Goal: Task Accomplishment & Management: Complete application form

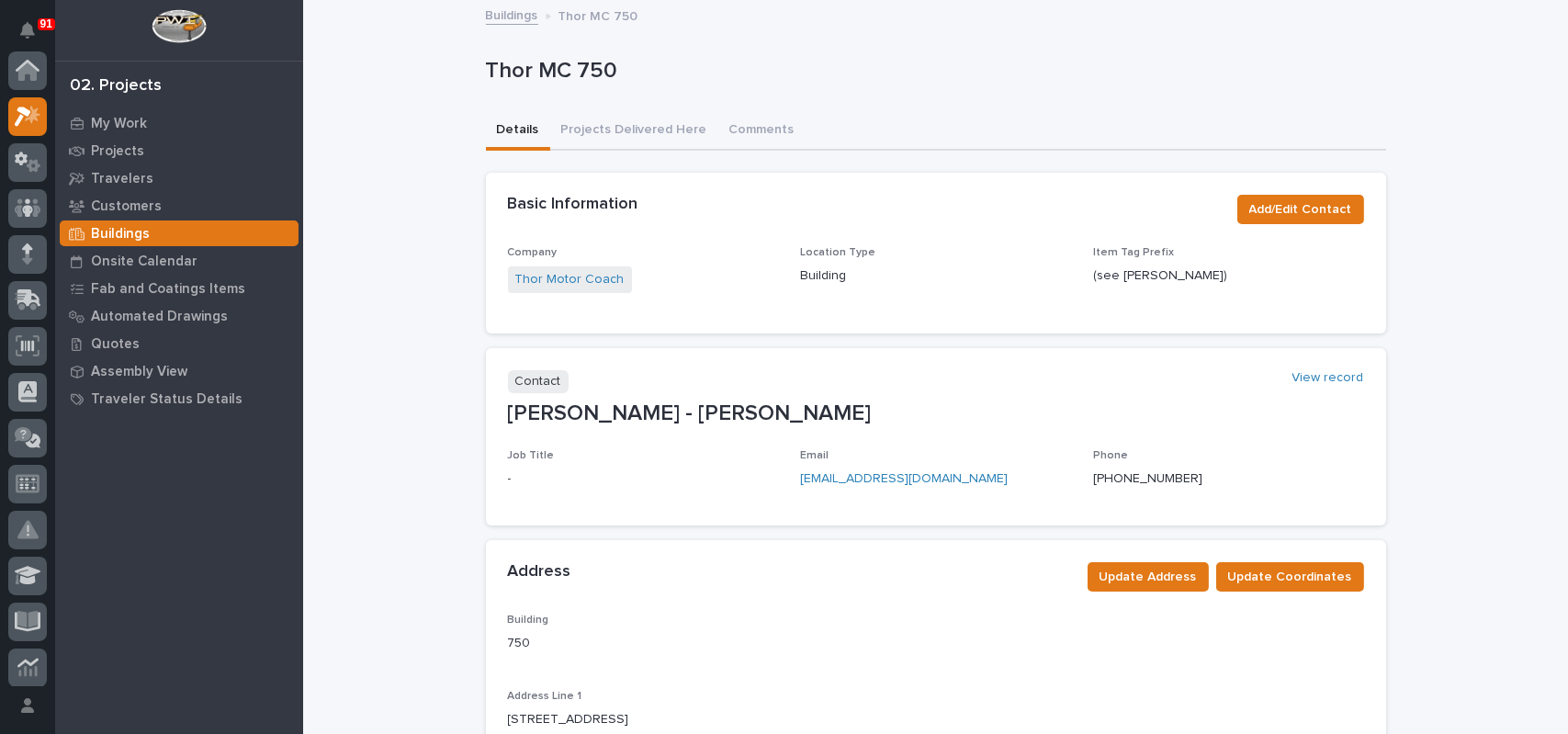
scroll to position [46, 0]
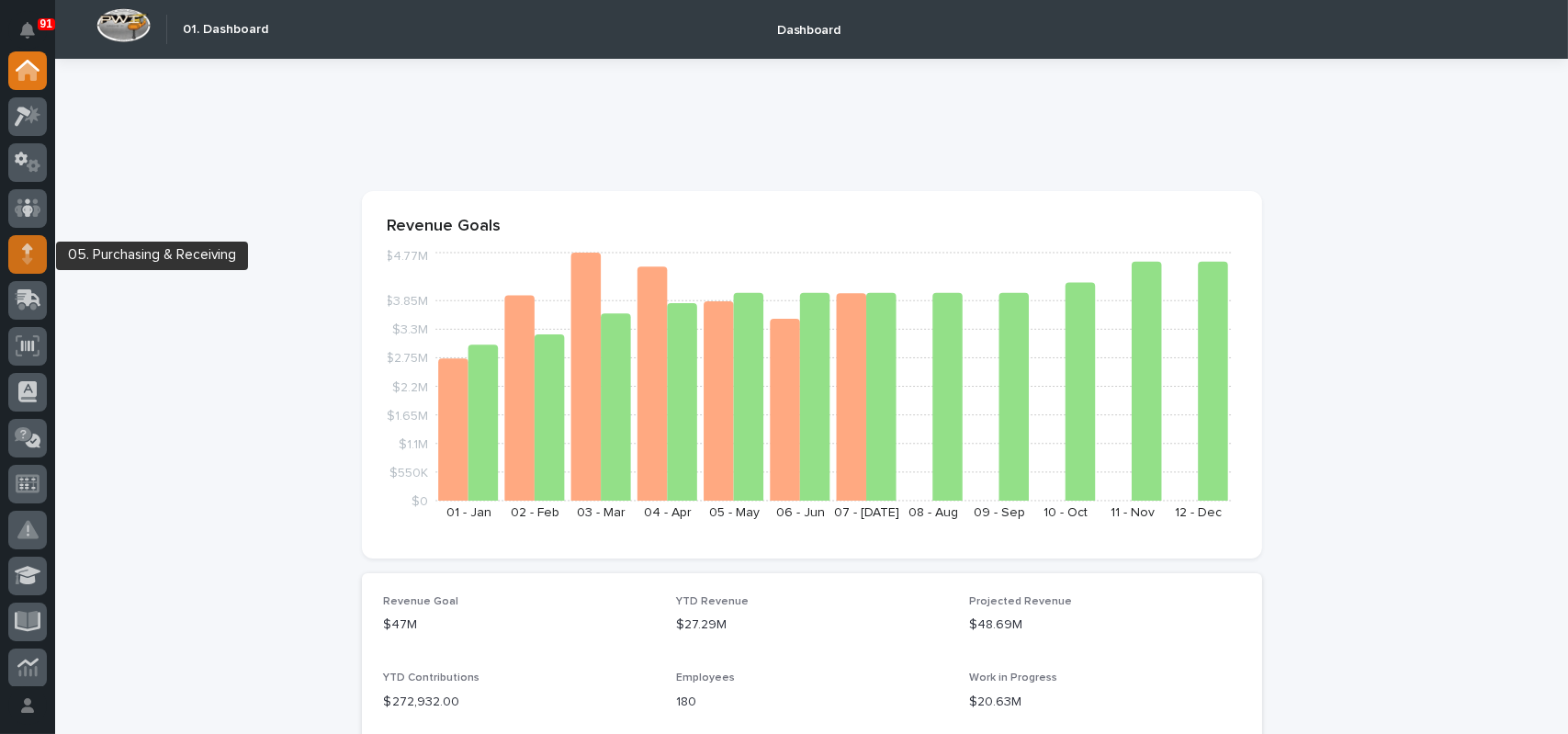
click at [38, 259] on div at bounding box center [28, 255] width 39 height 39
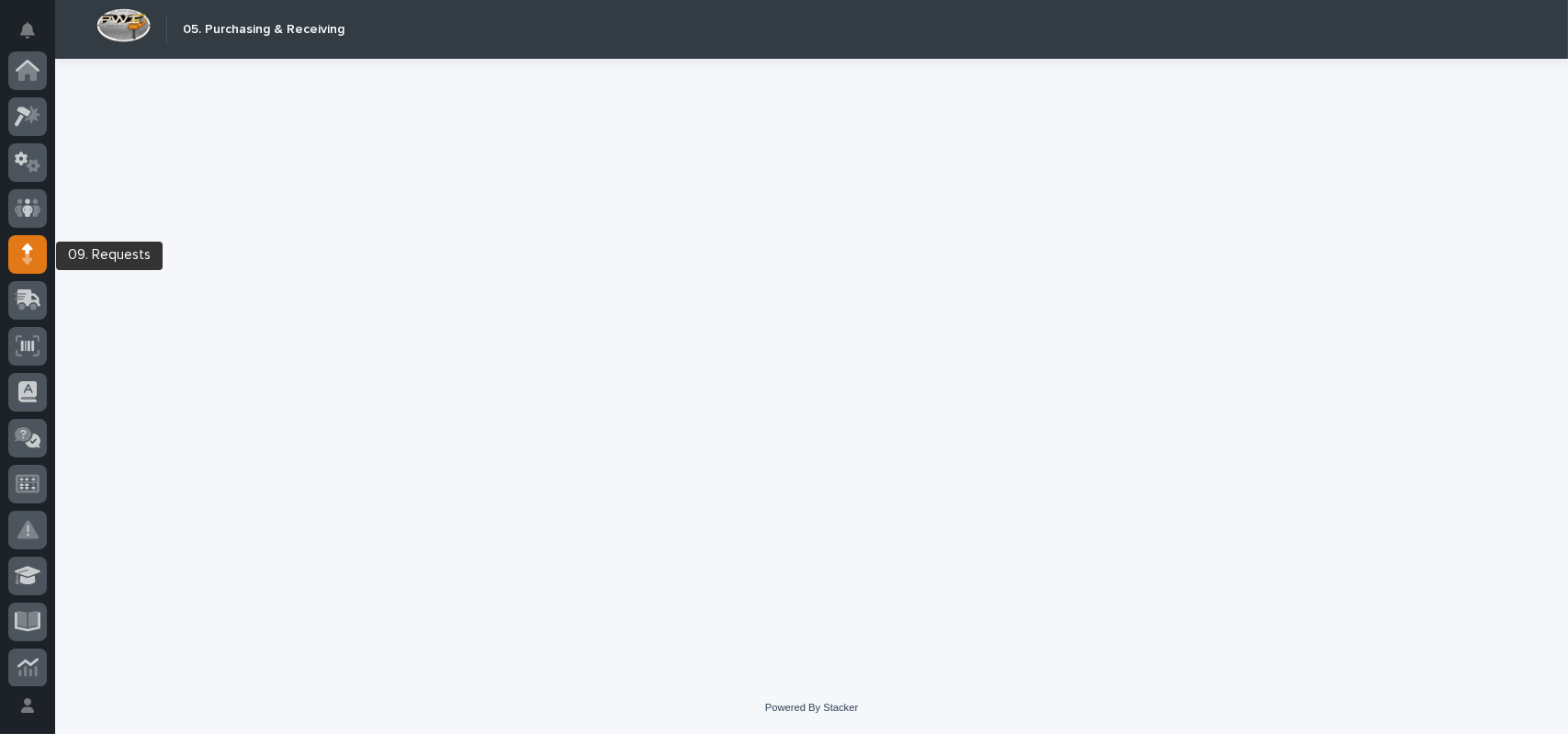
scroll to position [184, 0]
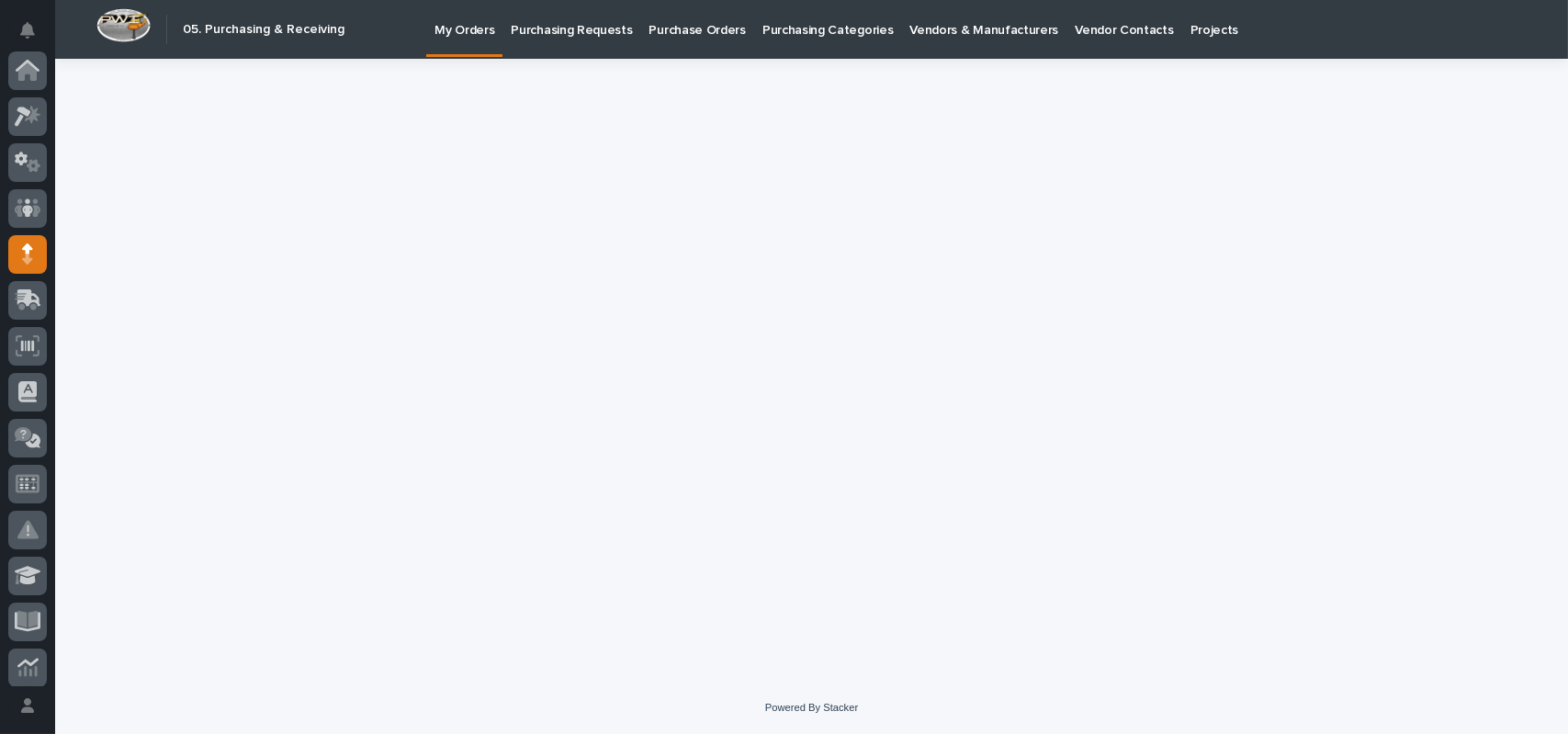
scroll to position [184, 0]
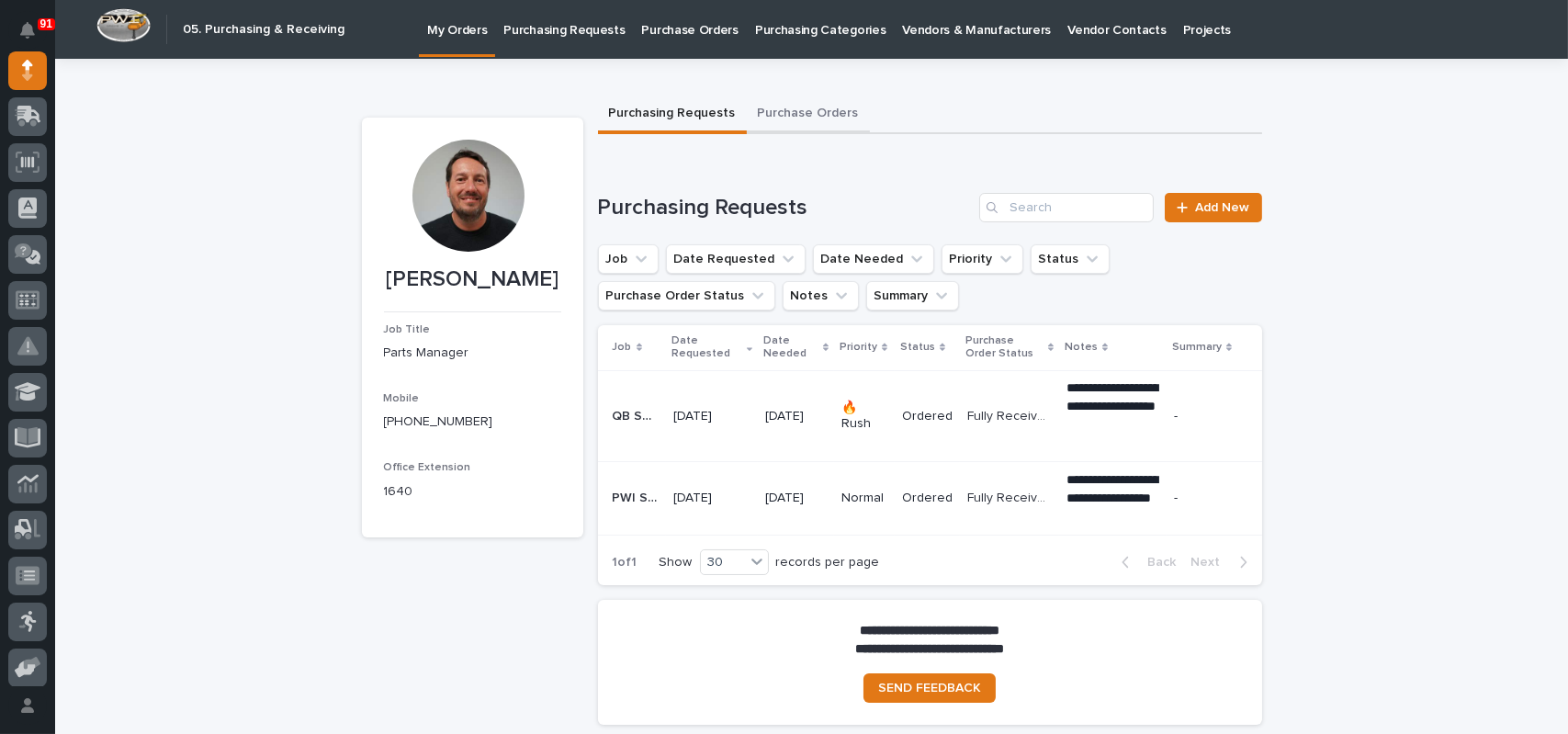
click at [783, 106] on button "Purchase Orders" at bounding box center [808, 115] width 123 height 39
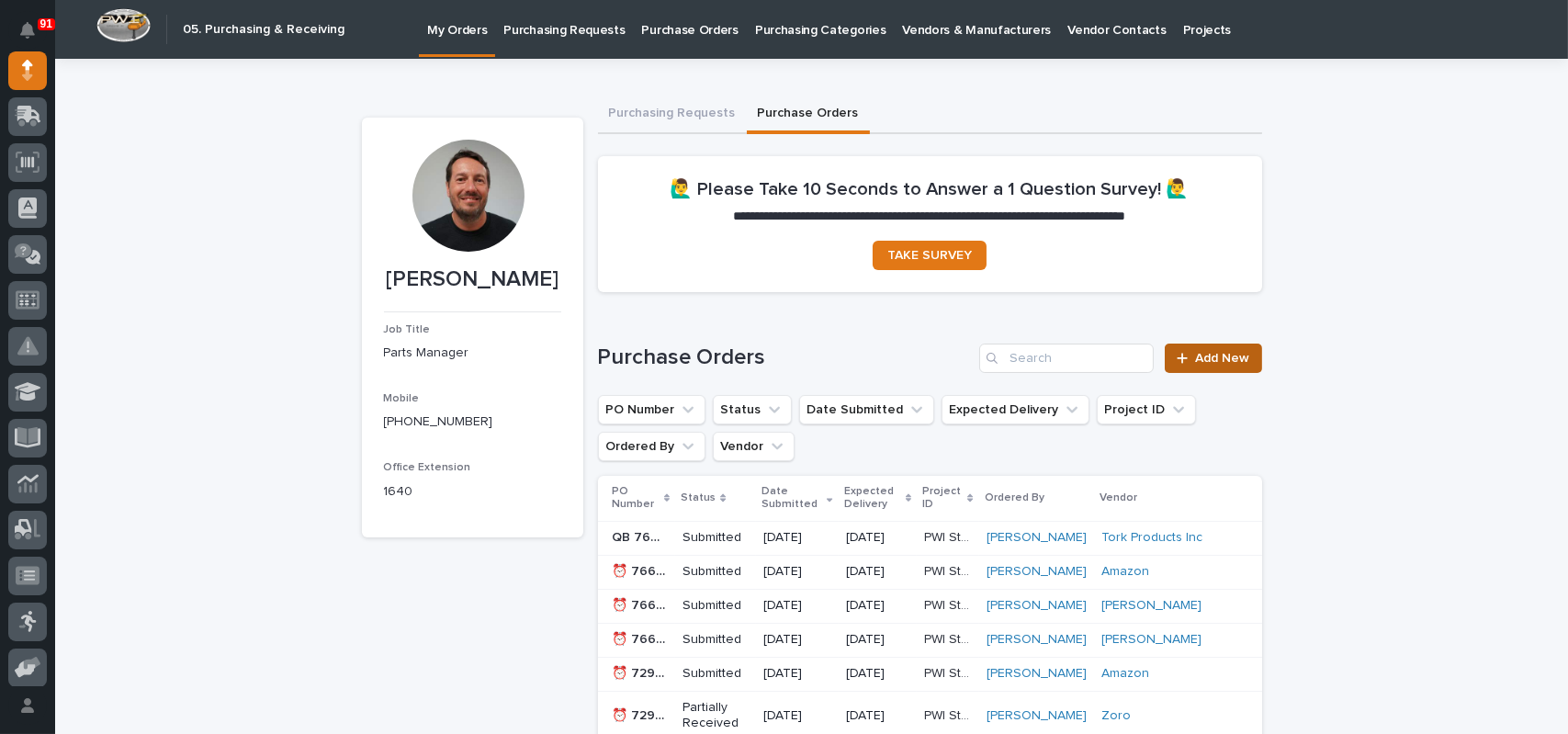
click at [1245, 346] on link "Add New" at bounding box center [1214, 358] width 97 height 29
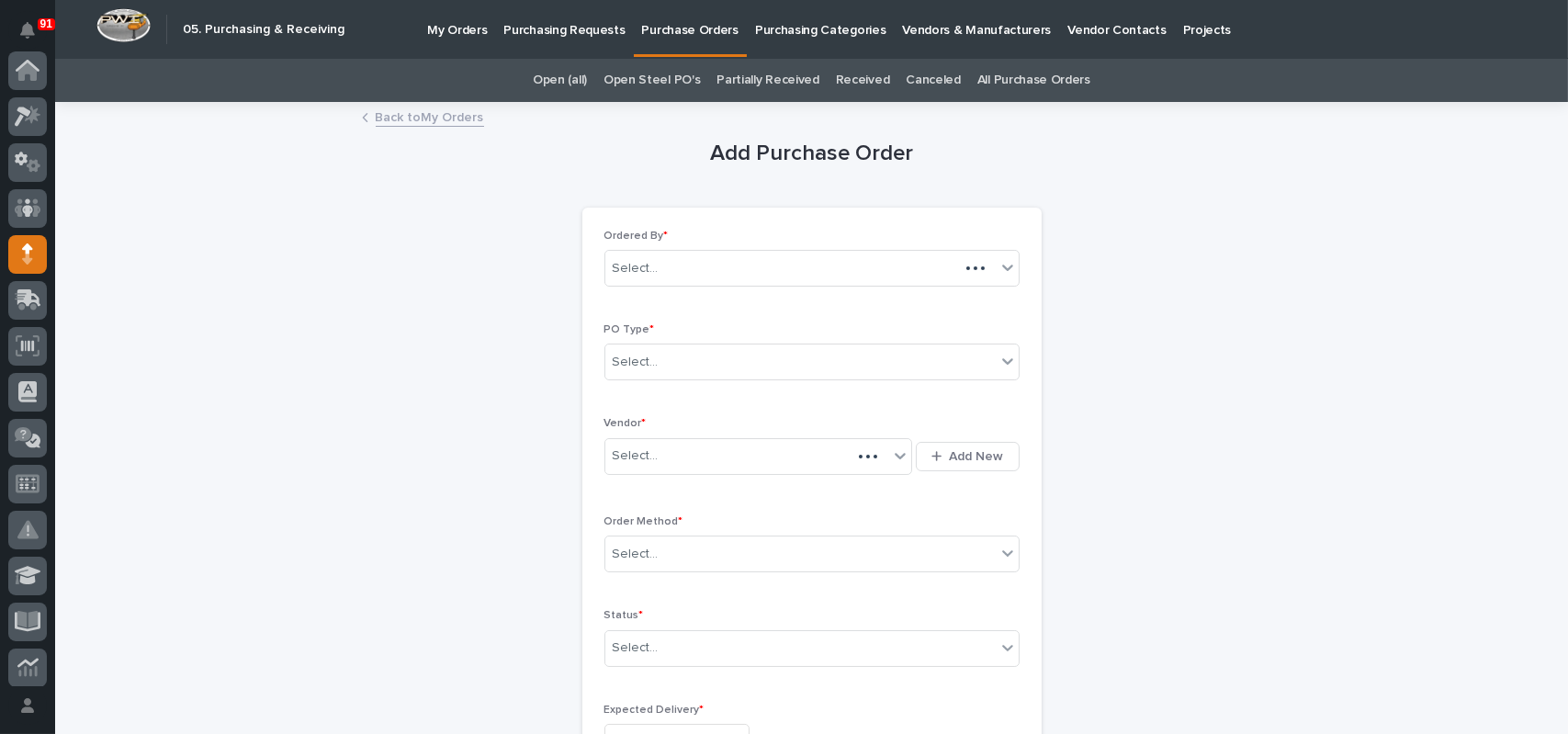
scroll to position [184, 0]
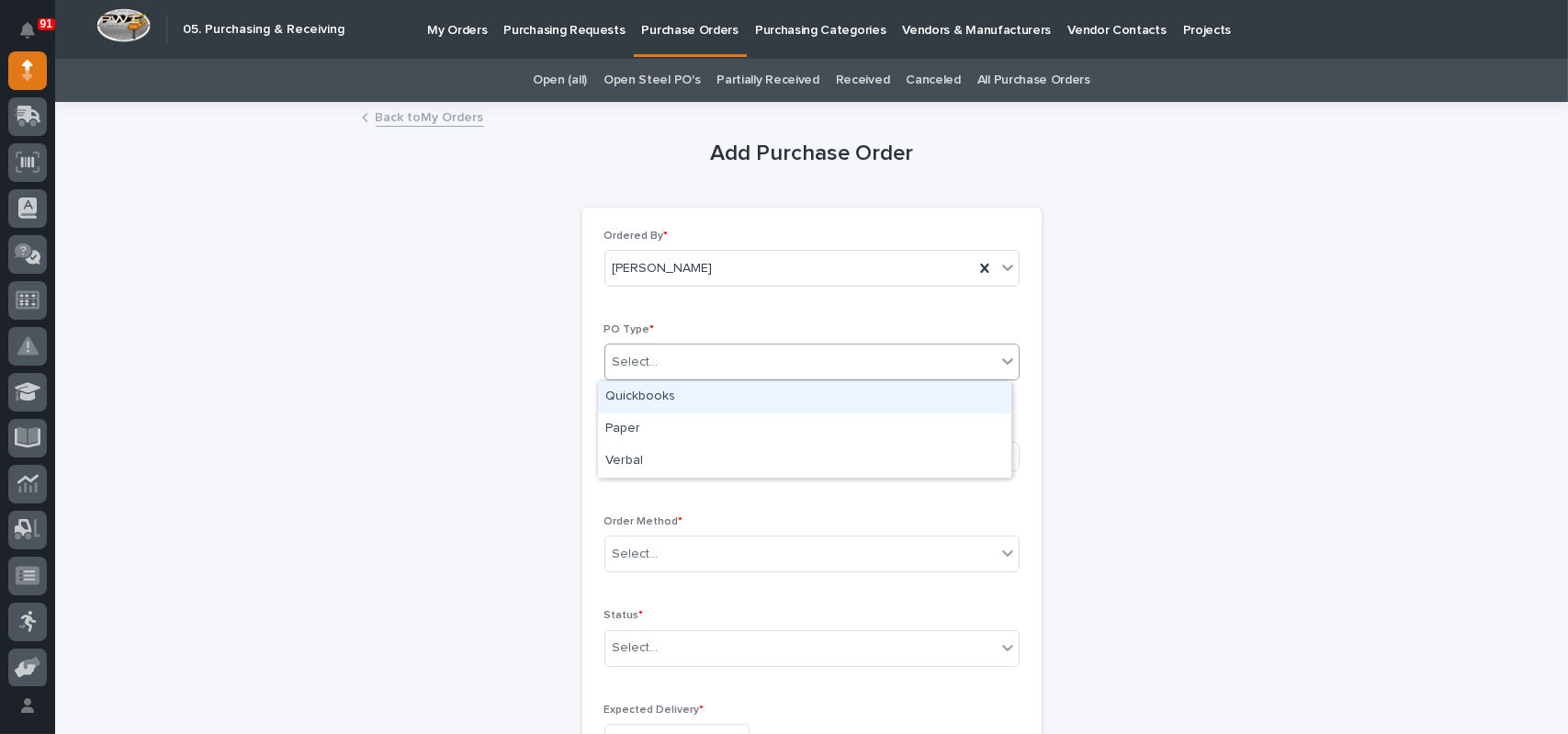
click at [666, 371] on div "Select..." at bounding box center [800, 362] width 390 height 30
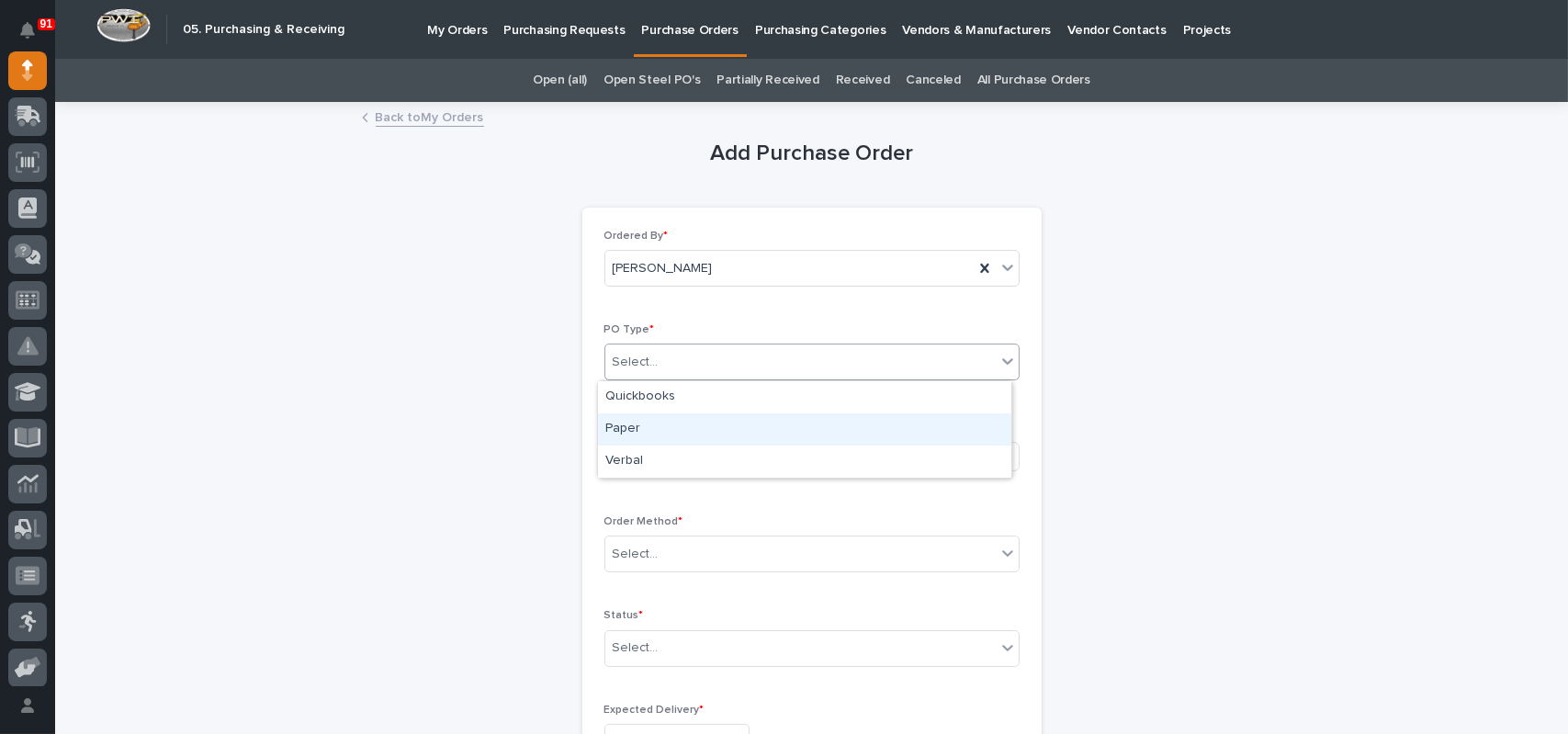
click at [647, 425] on div "Paper" at bounding box center [804, 429] width 414 height 32
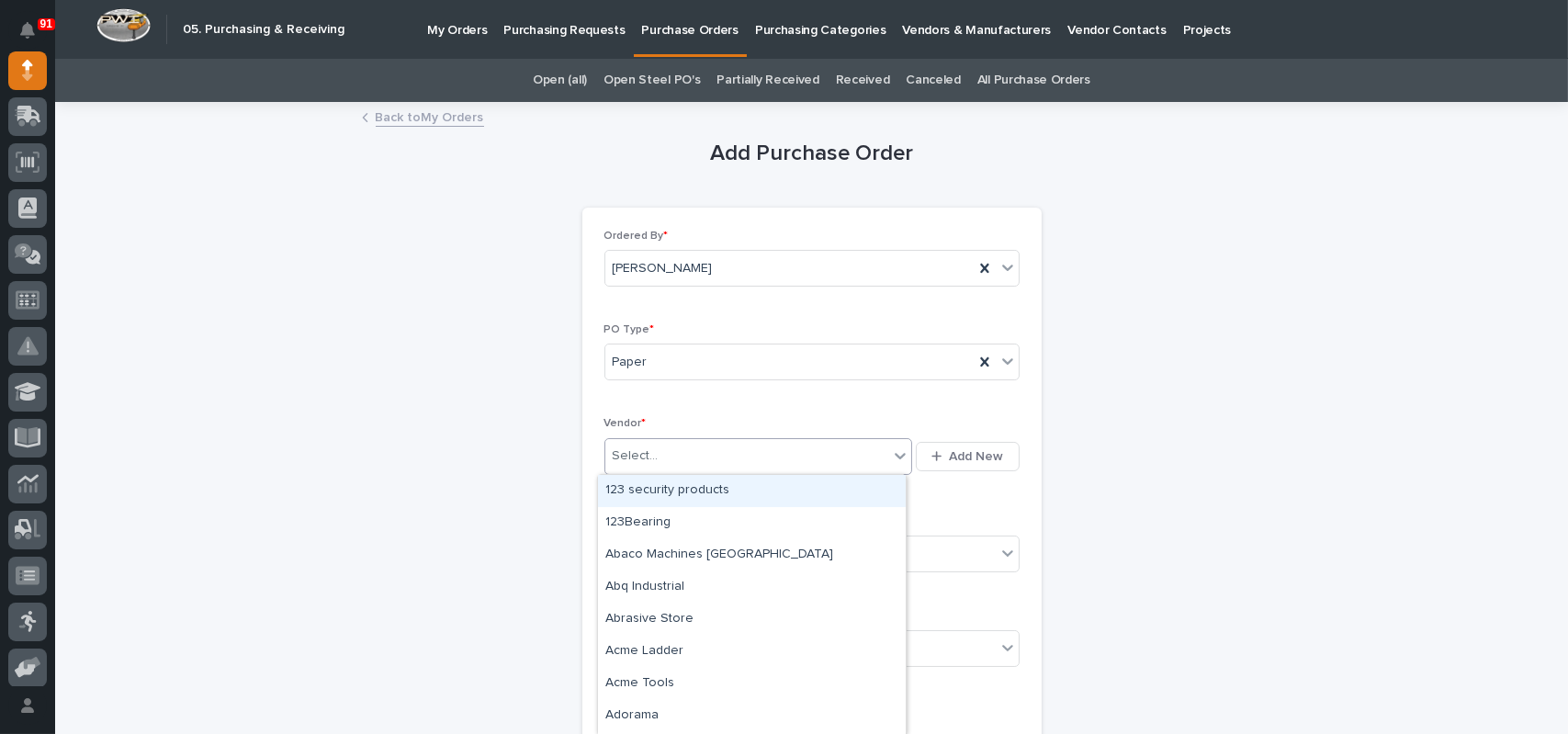
click at [646, 458] on div "Select..." at bounding box center [635, 456] width 46 height 19
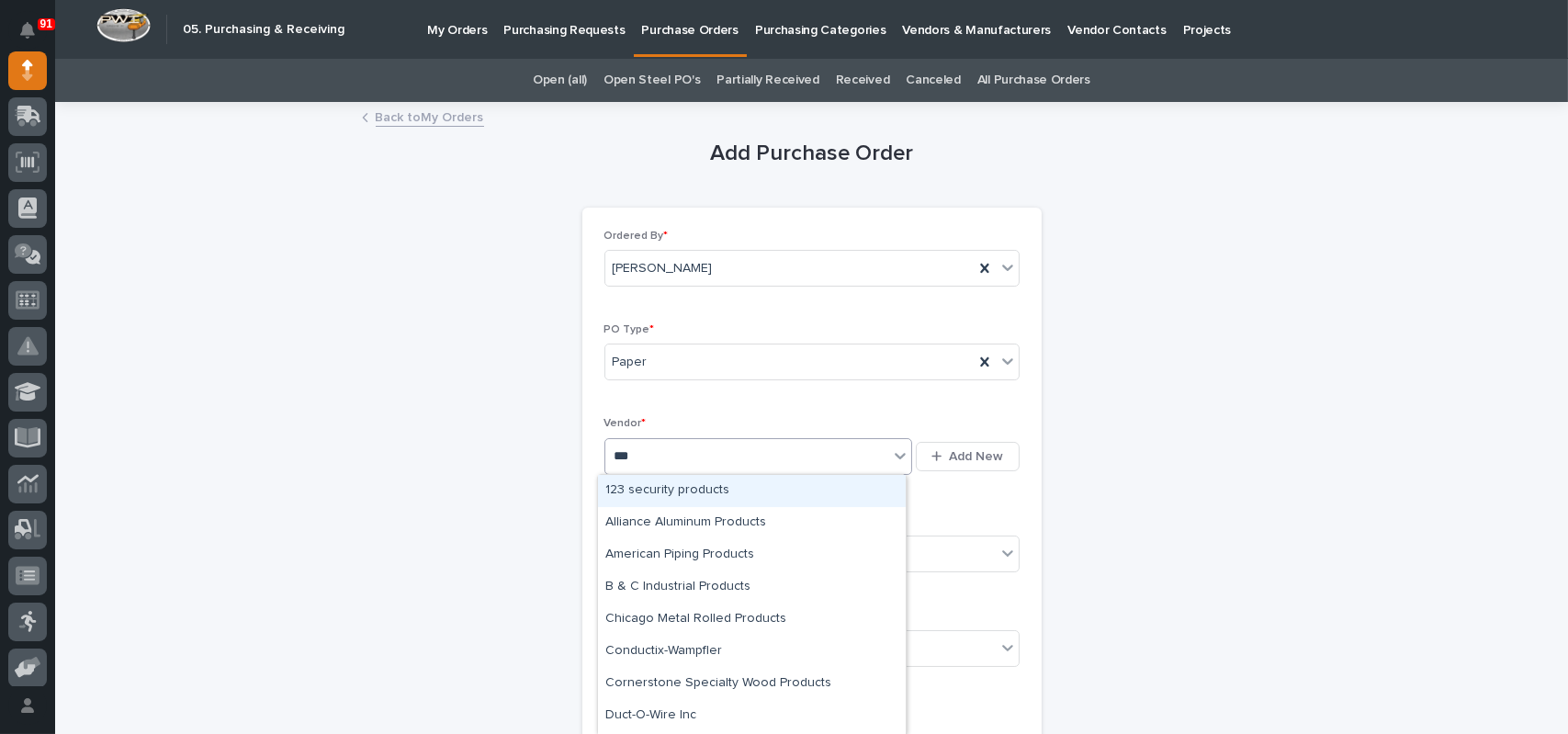
type input "****"
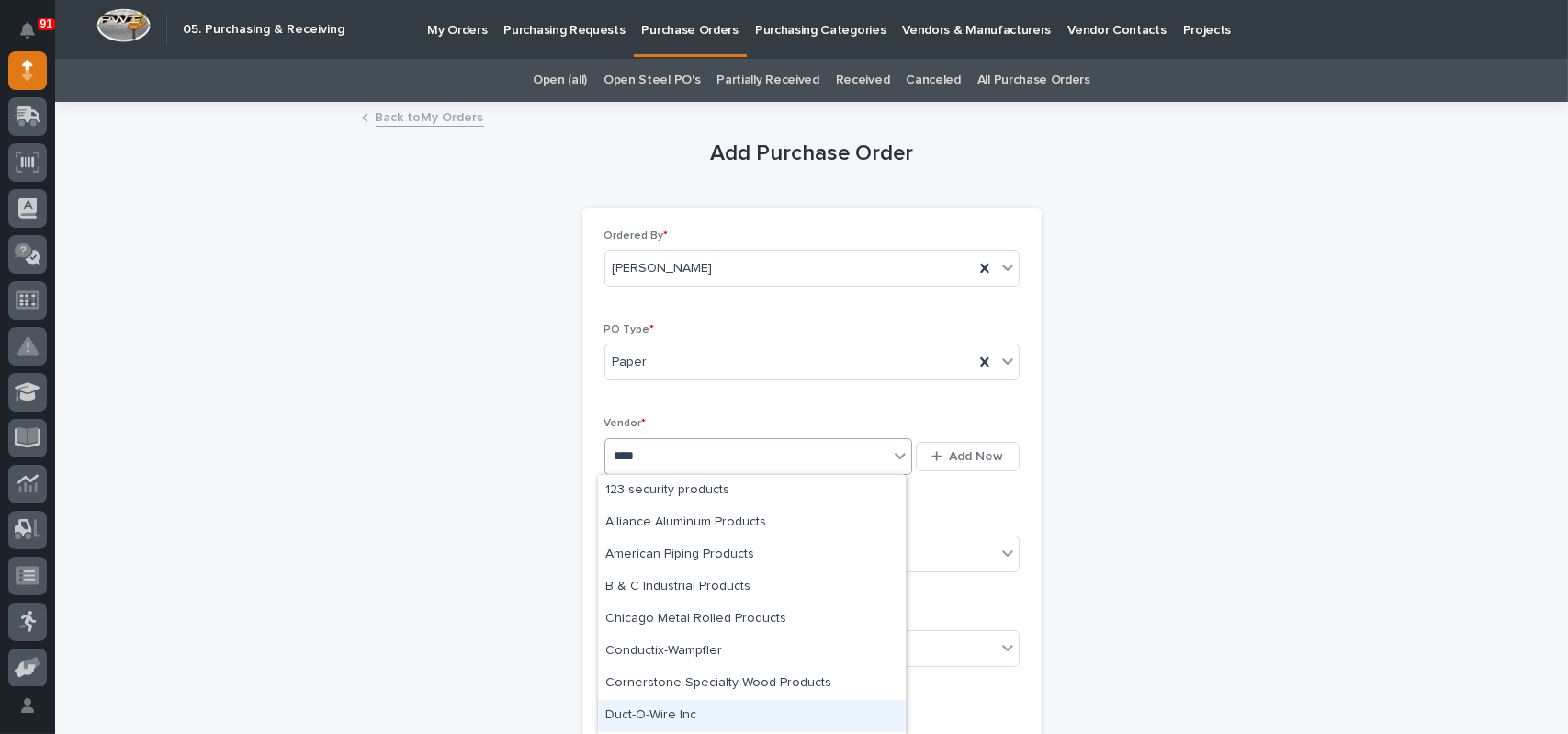
click at [662, 718] on div "Duct-O-Wire Inc" at bounding box center [752, 716] width 308 height 32
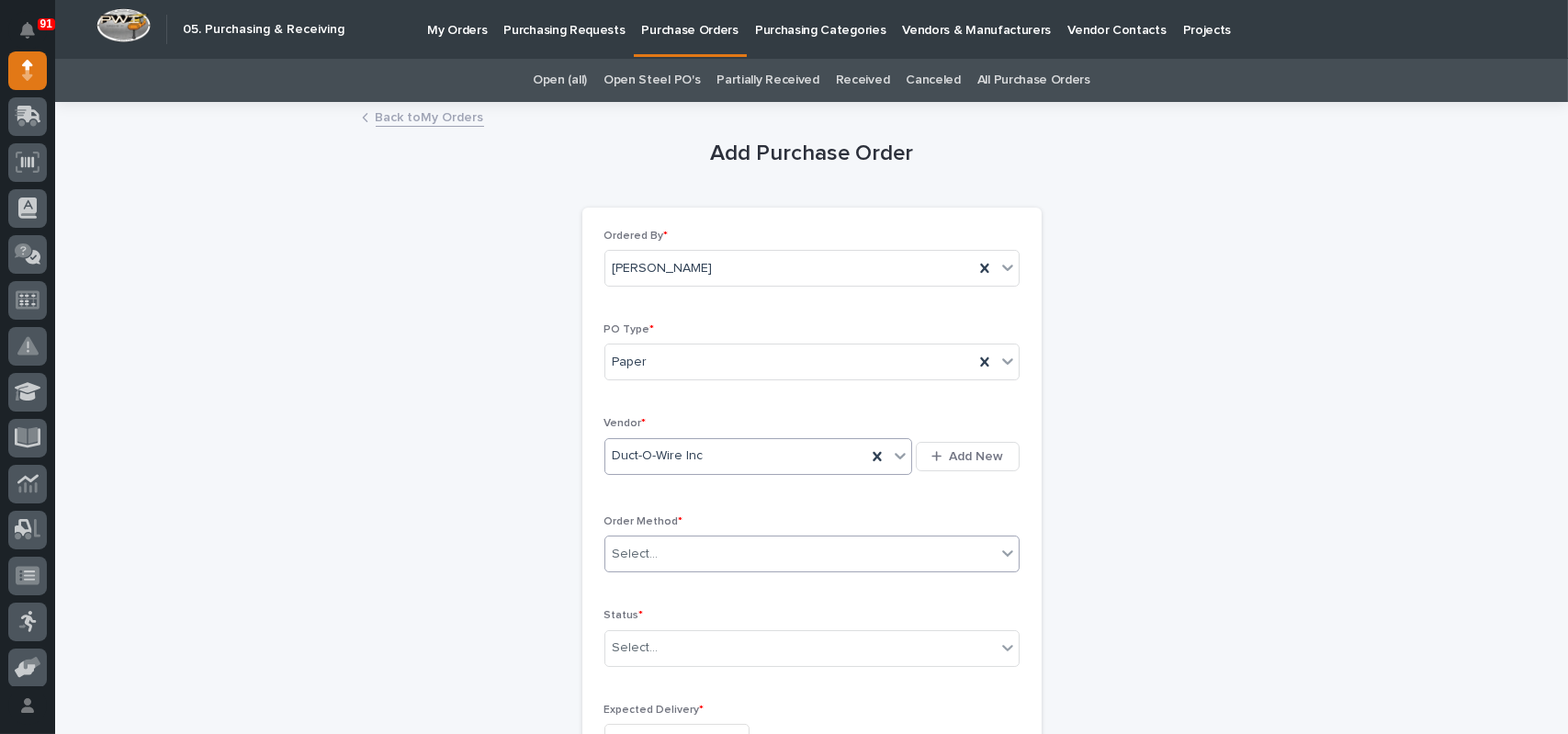
click at [647, 557] on div "Select..." at bounding box center [635, 554] width 46 height 19
click at [632, 590] on div "Online Order" at bounding box center [804, 588] width 414 height 32
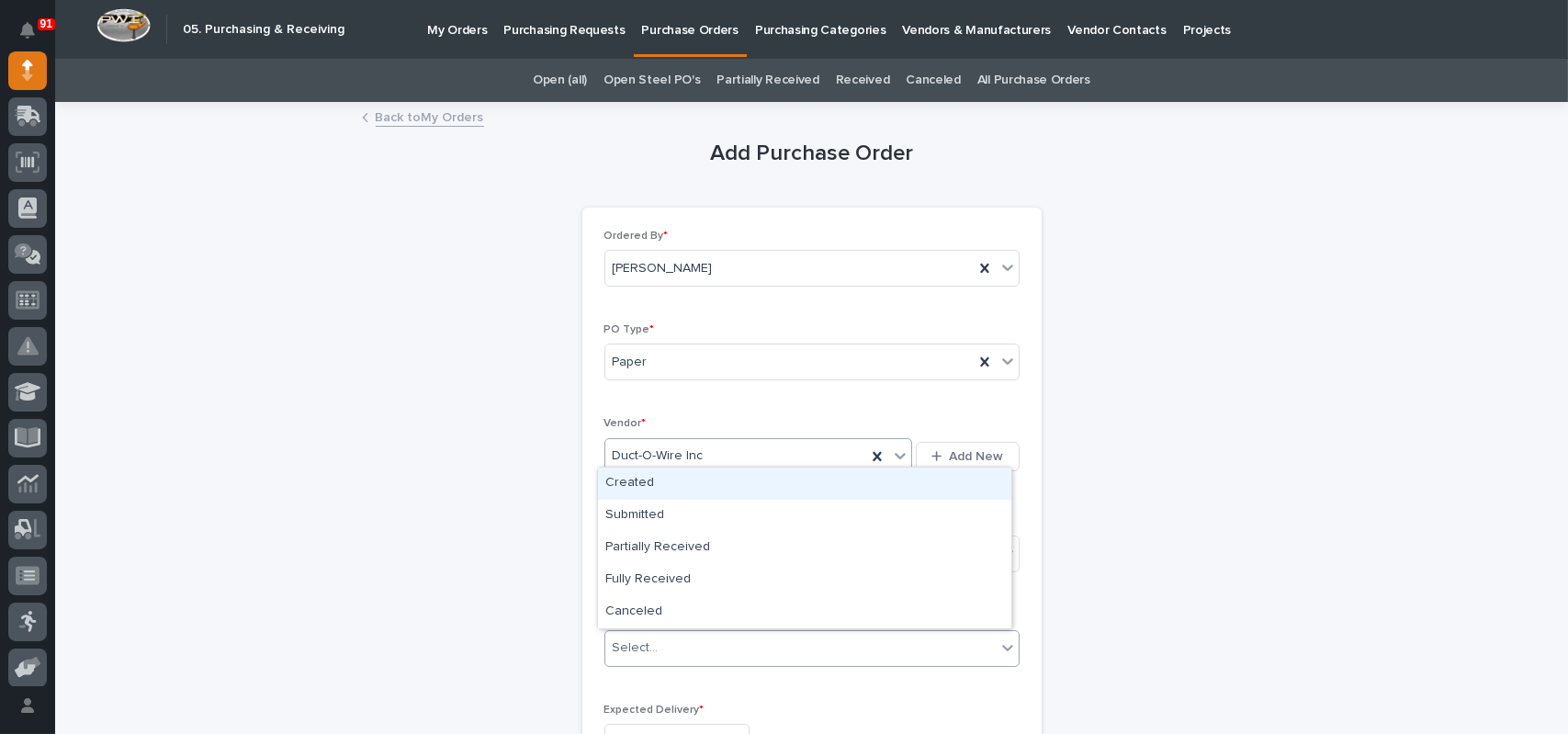
click at [633, 647] on div "Select..." at bounding box center [635, 648] width 46 height 19
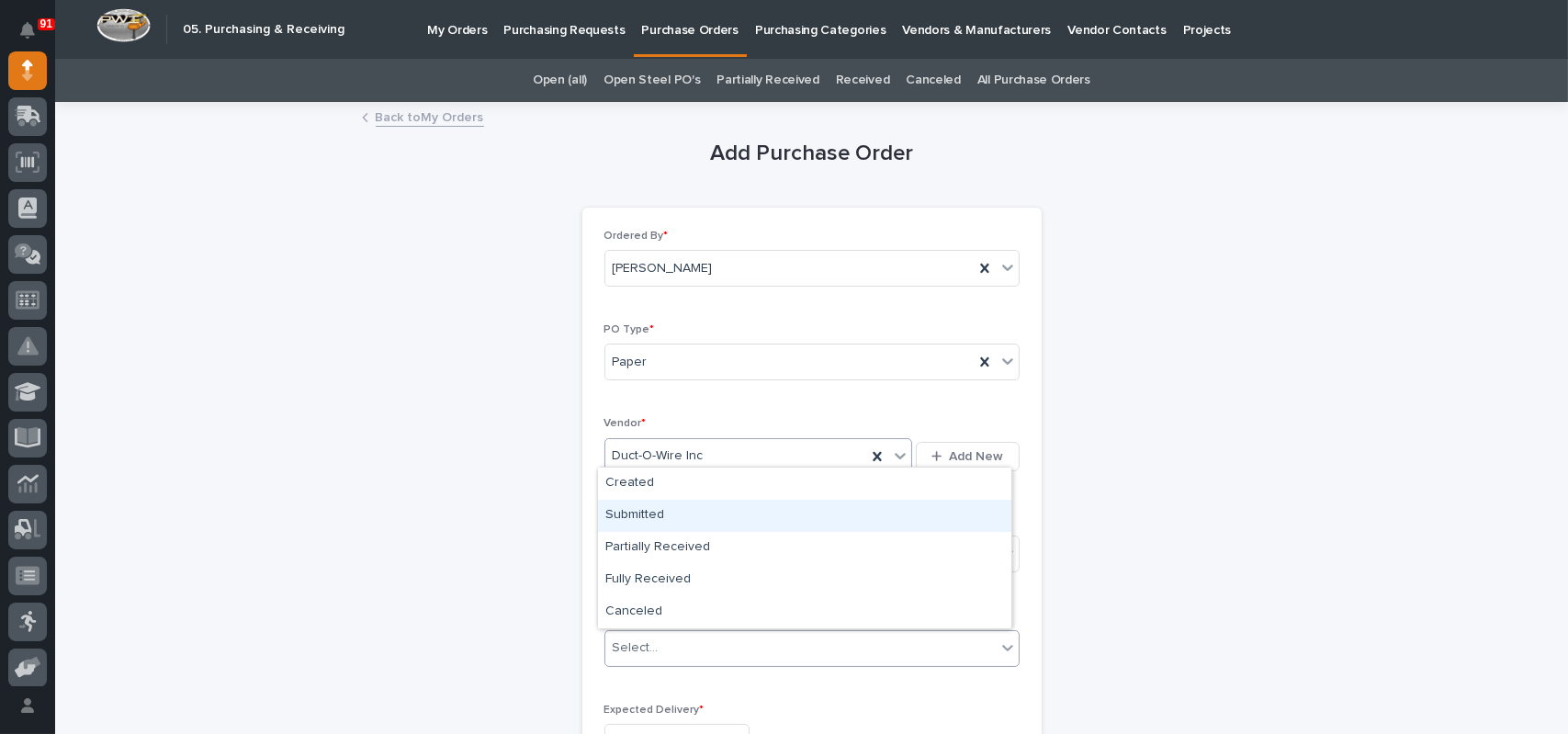
click at [643, 510] on div "Submitted" at bounding box center [804, 515] width 414 height 32
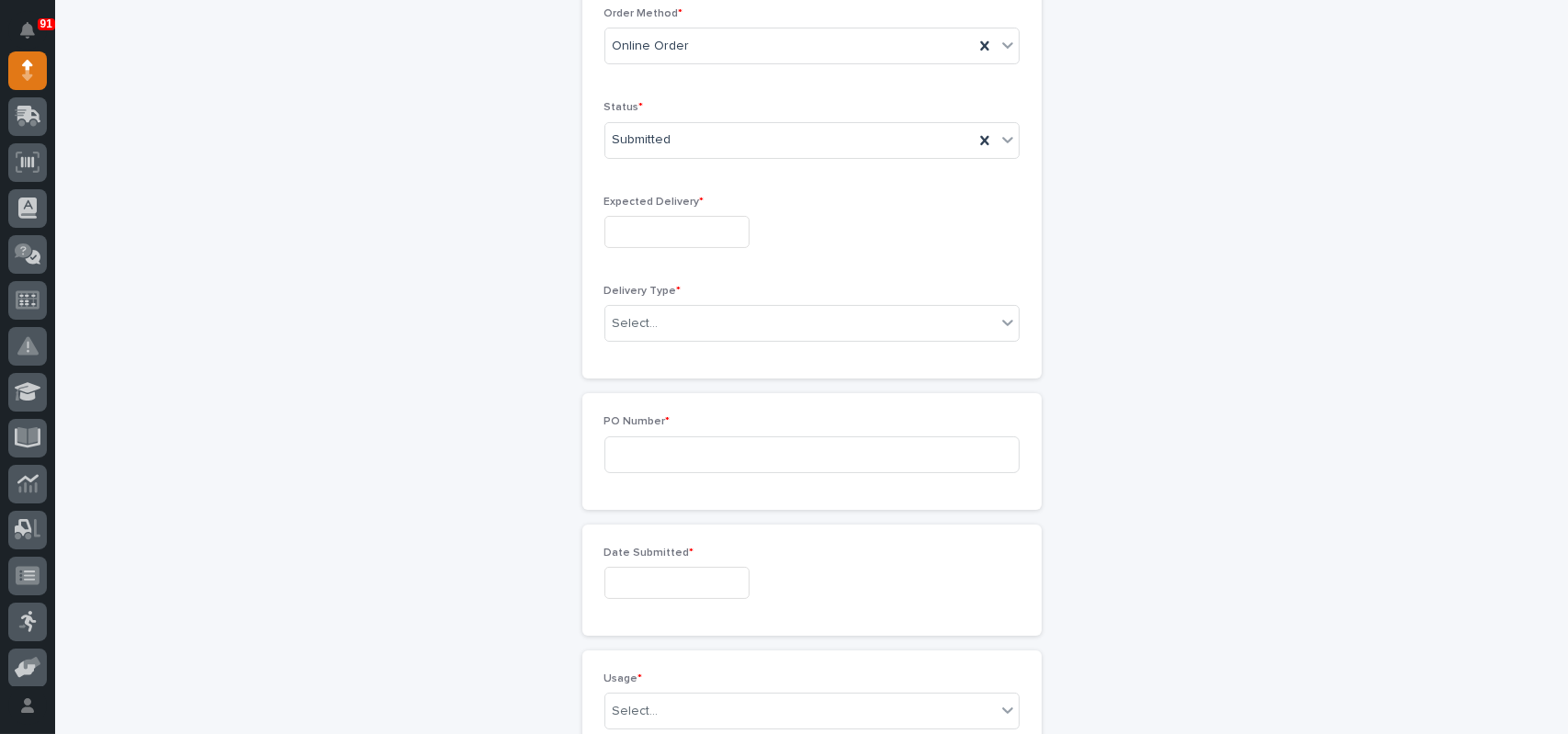
scroll to position [551, 0]
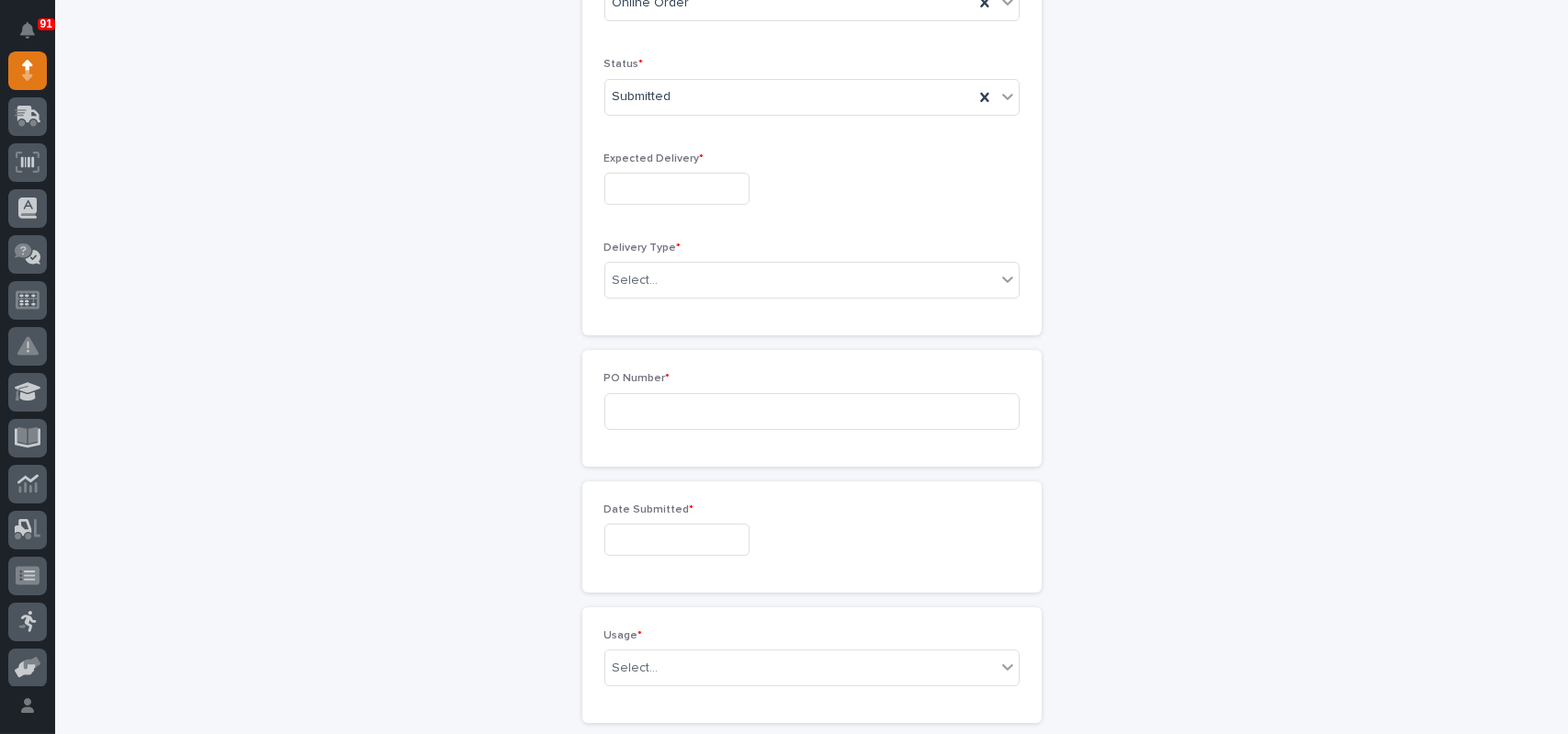
click at [641, 194] on input "text" at bounding box center [677, 188] width 145 height 32
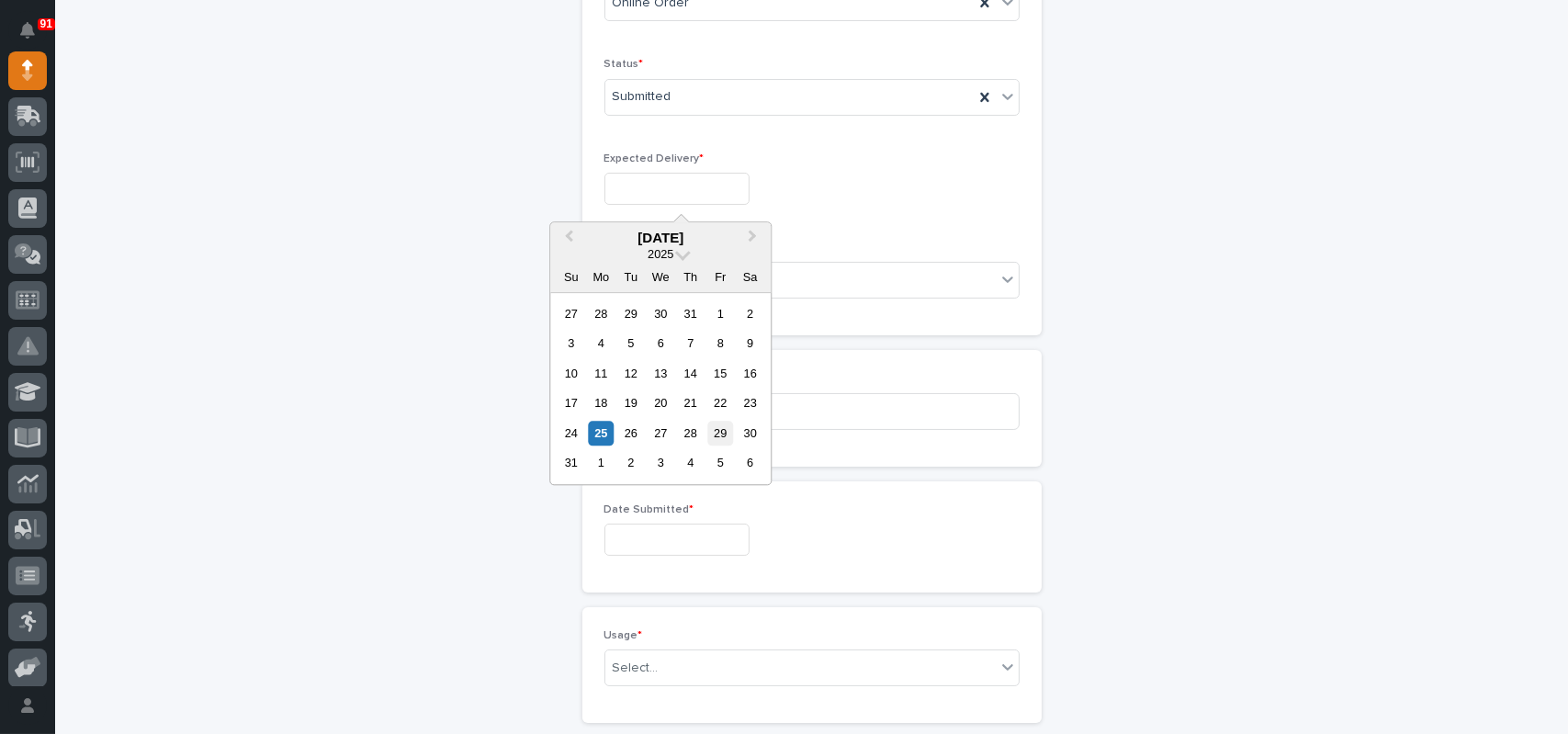
click at [722, 426] on div "29" at bounding box center [721, 433] width 25 height 25
type input "**********"
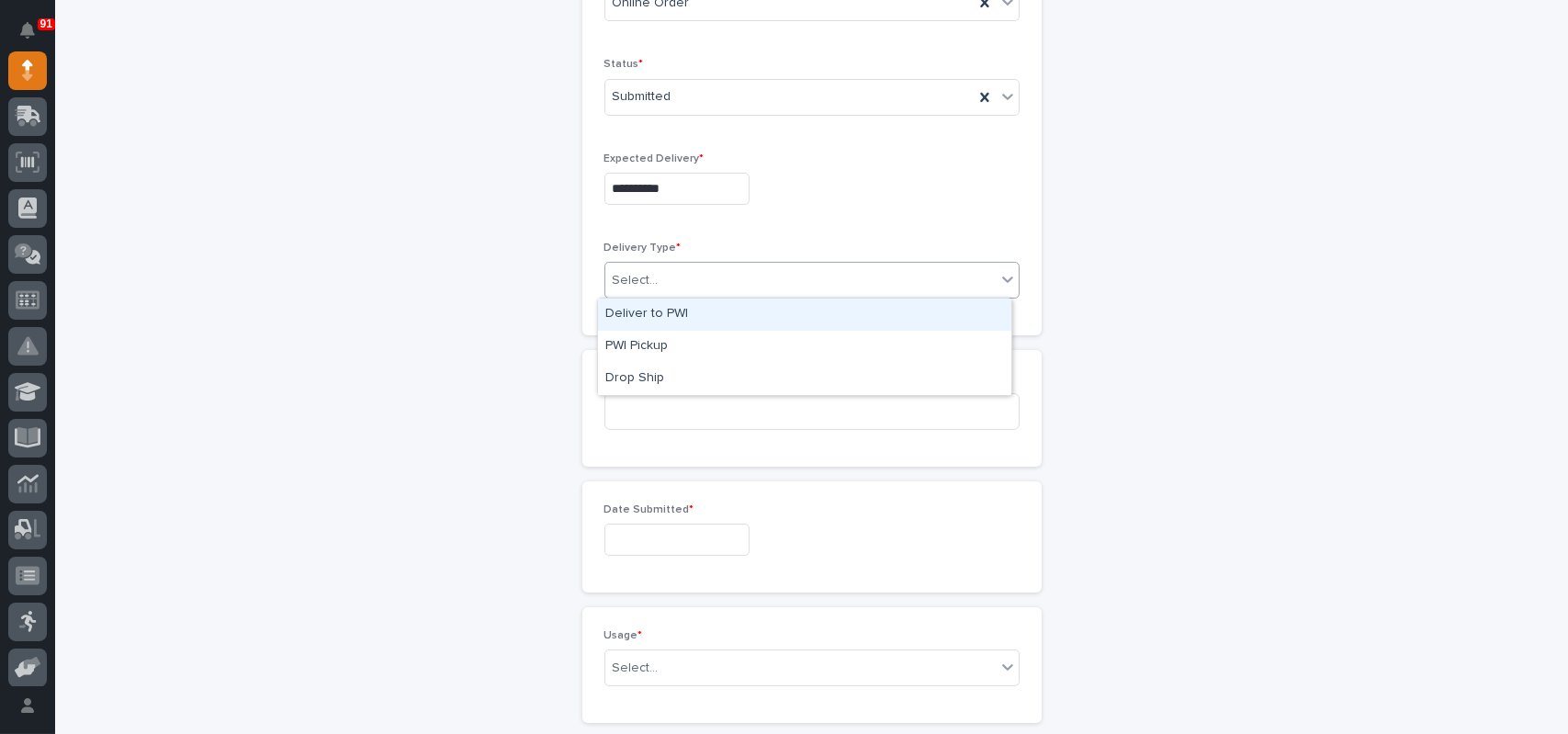
click at [679, 274] on div "Select..." at bounding box center [800, 280] width 390 height 30
click at [648, 320] on div "Deliver to PWI" at bounding box center [804, 314] width 414 height 32
click at [645, 388] on div "PO Number *" at bounding box center [812, 408] width 415 height 72
click at [645, 396] on input at bounding box center [812, 412] width 415 height 37
type input "6"
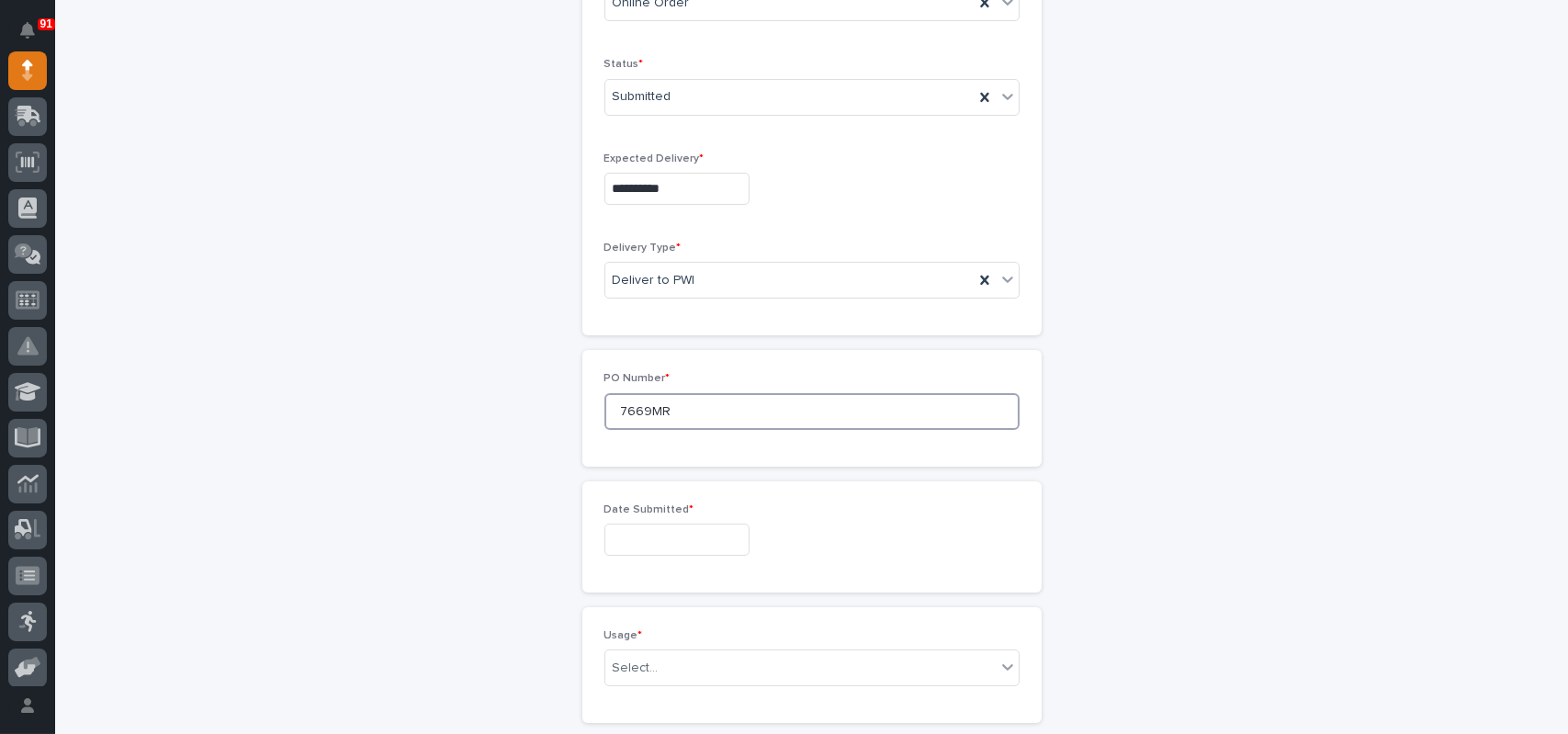
type input "7669MR"
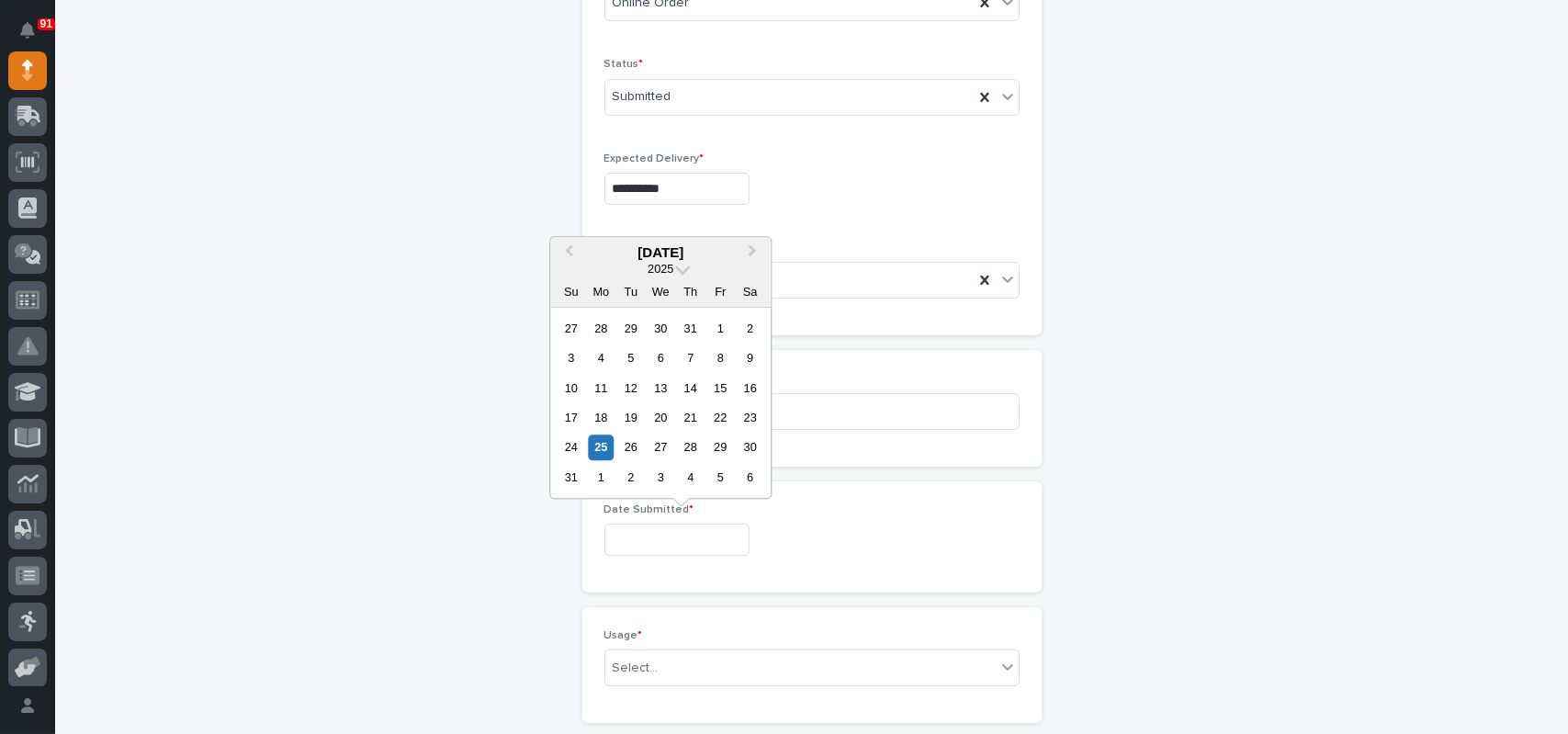
click at [638, 529] on input "text" at bounding box center [677, 539] width 145 height 32
click at [717, 414] on div "22" at bounding box center [721, 417] width 25 height 25
type input "**********"
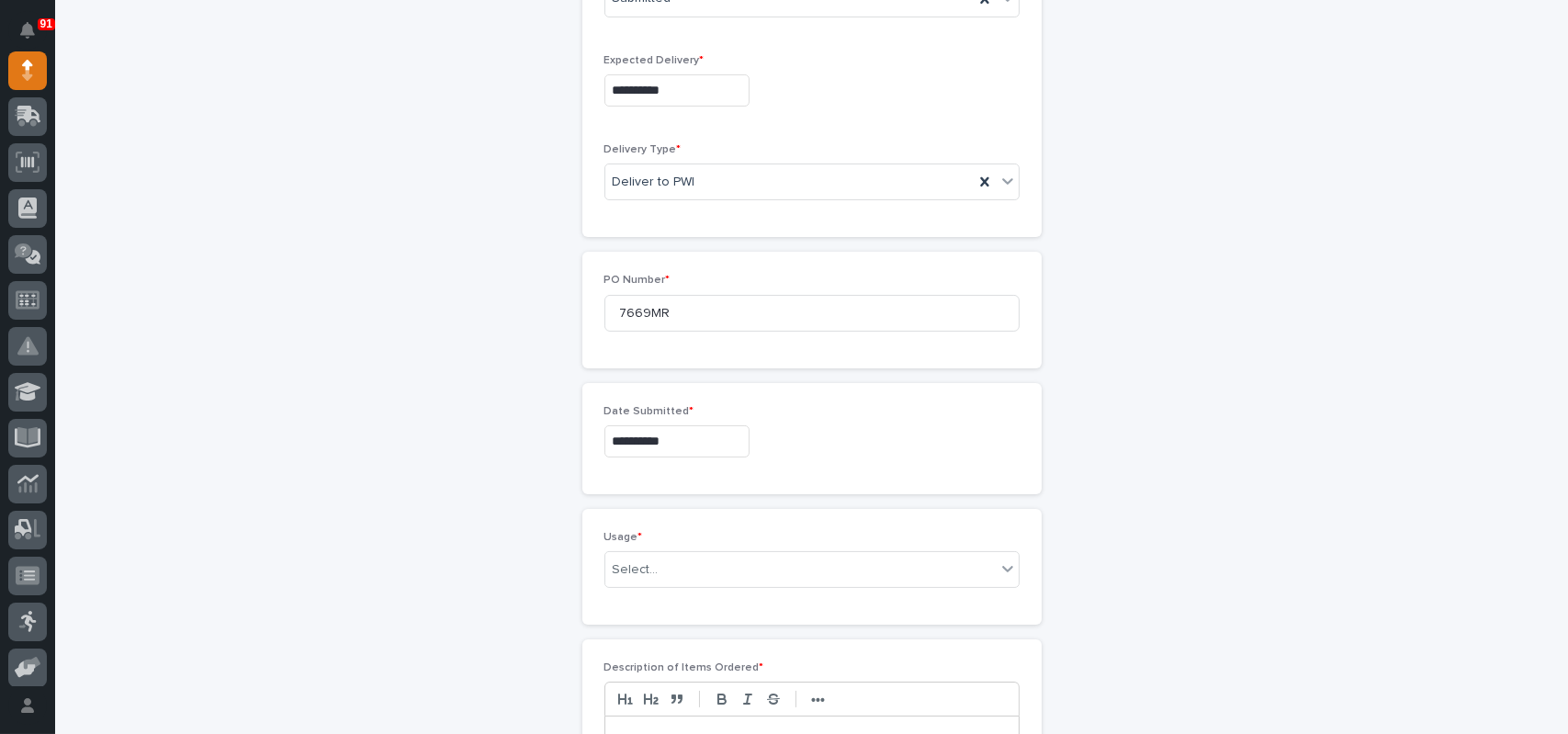
scroll to position [827, 0]
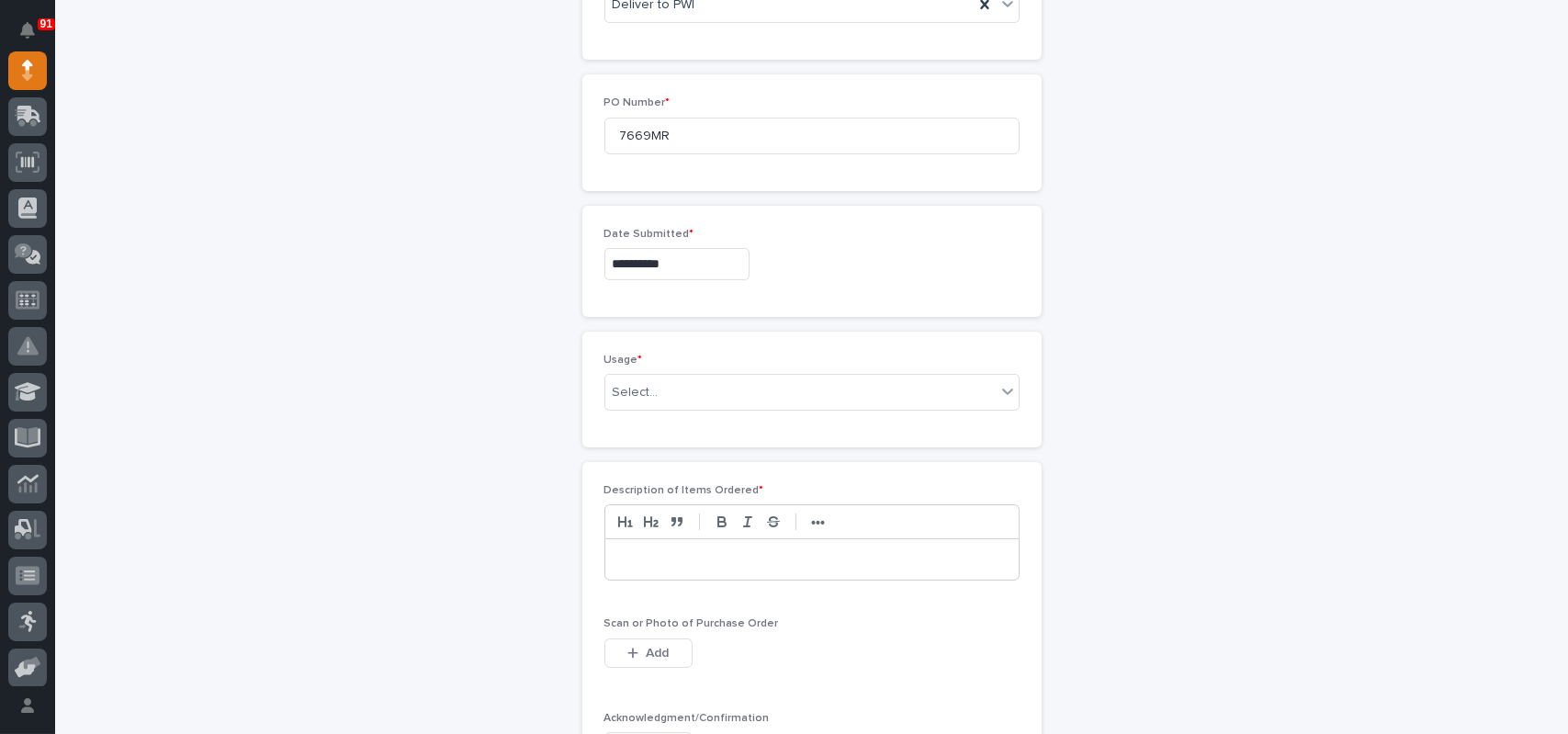
click at [629, 412] on div "Usage * Select..." at bounding box center [812, 389] width 415 height 72
click at [634, 399] on div "Select..." at bounding box center [635, 393] width 46 height 19
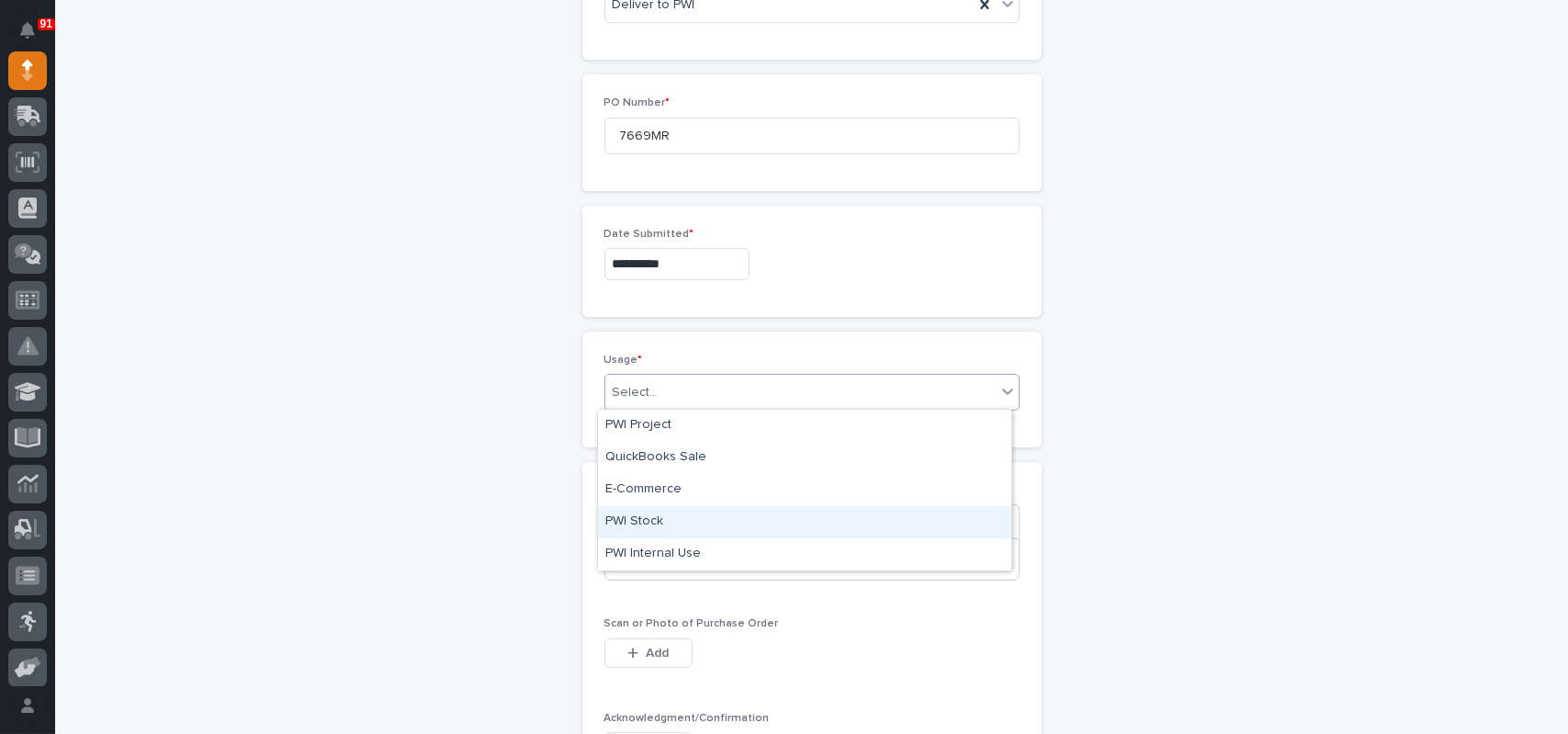
click at [636, 525] on div "PWI Stock" at bounding box center [804, 522] width 414 height 32
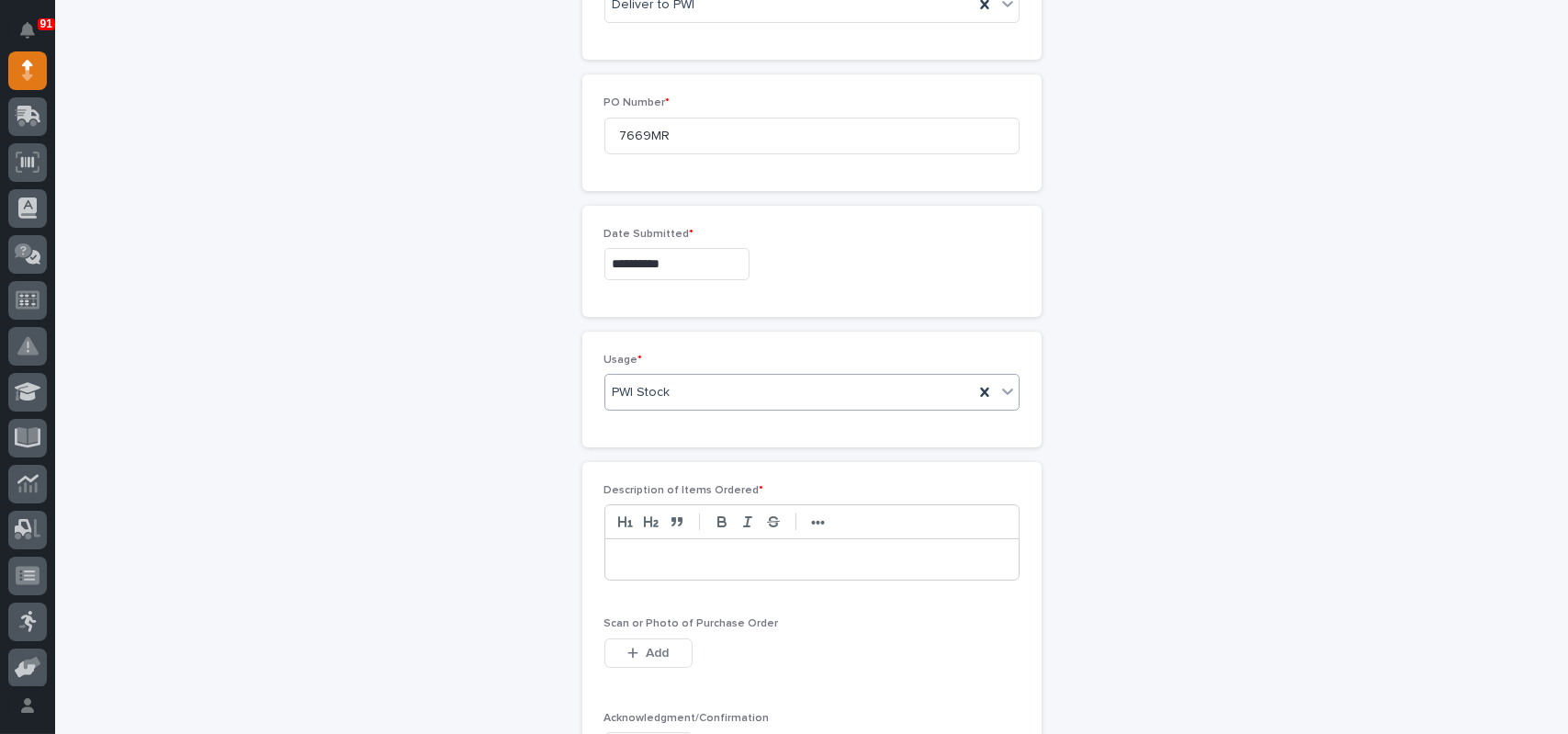
click at [641, 550] on p at bounding box center [812, 559] width 385 height 18
click at [648, 673] on div "Scan or Photo of Purchase Order This file cannot be opened Download File Add" at bounding box center [812, 653] width 415 height 72
click at [647, 647] on span "Add" at bounding box center [658, 653] width 23 height 16
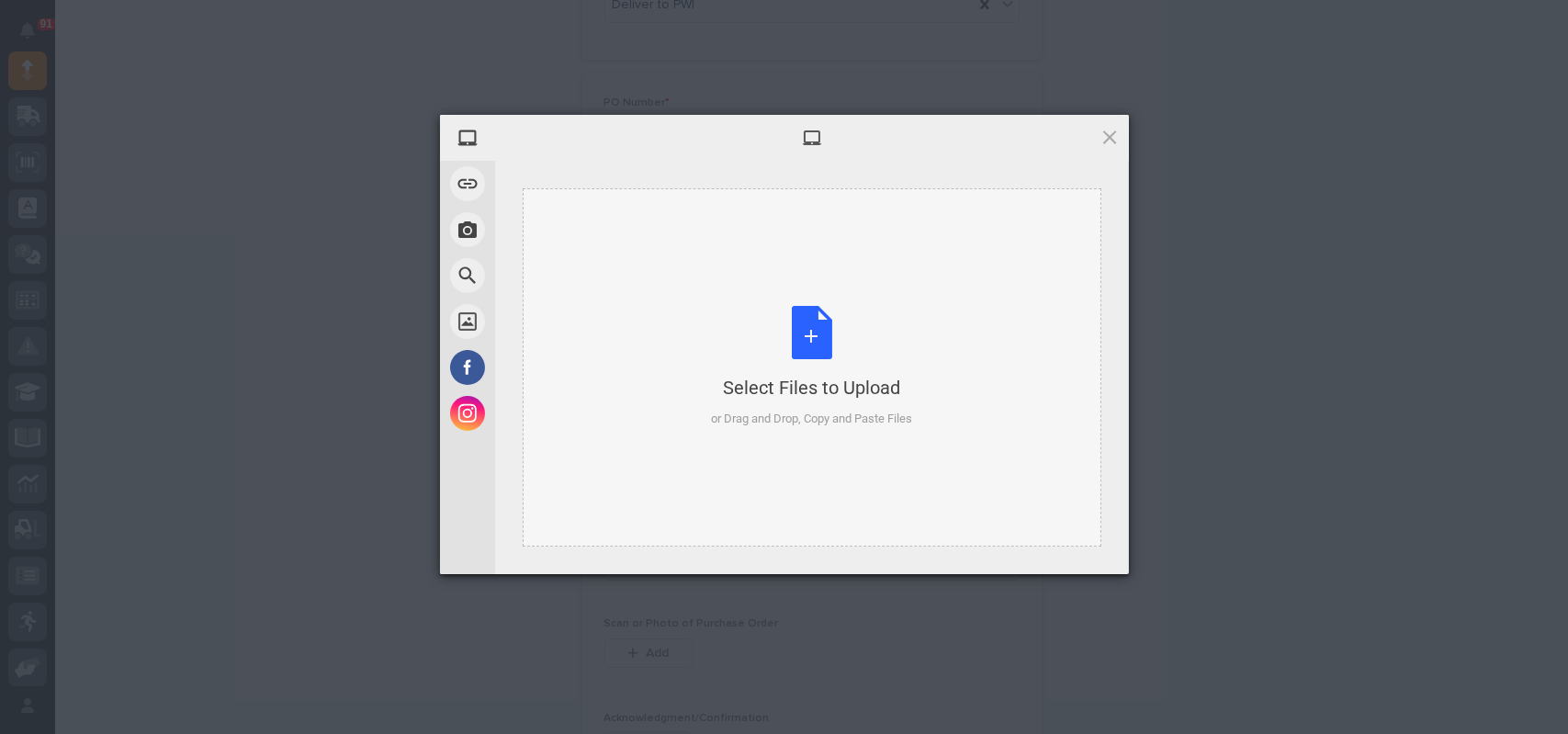
click at [818, 316] on div "Select Files to Upload or Drag and Drop, Copy and Paste Files" at bounding box center [812, 367] width 201 height 122
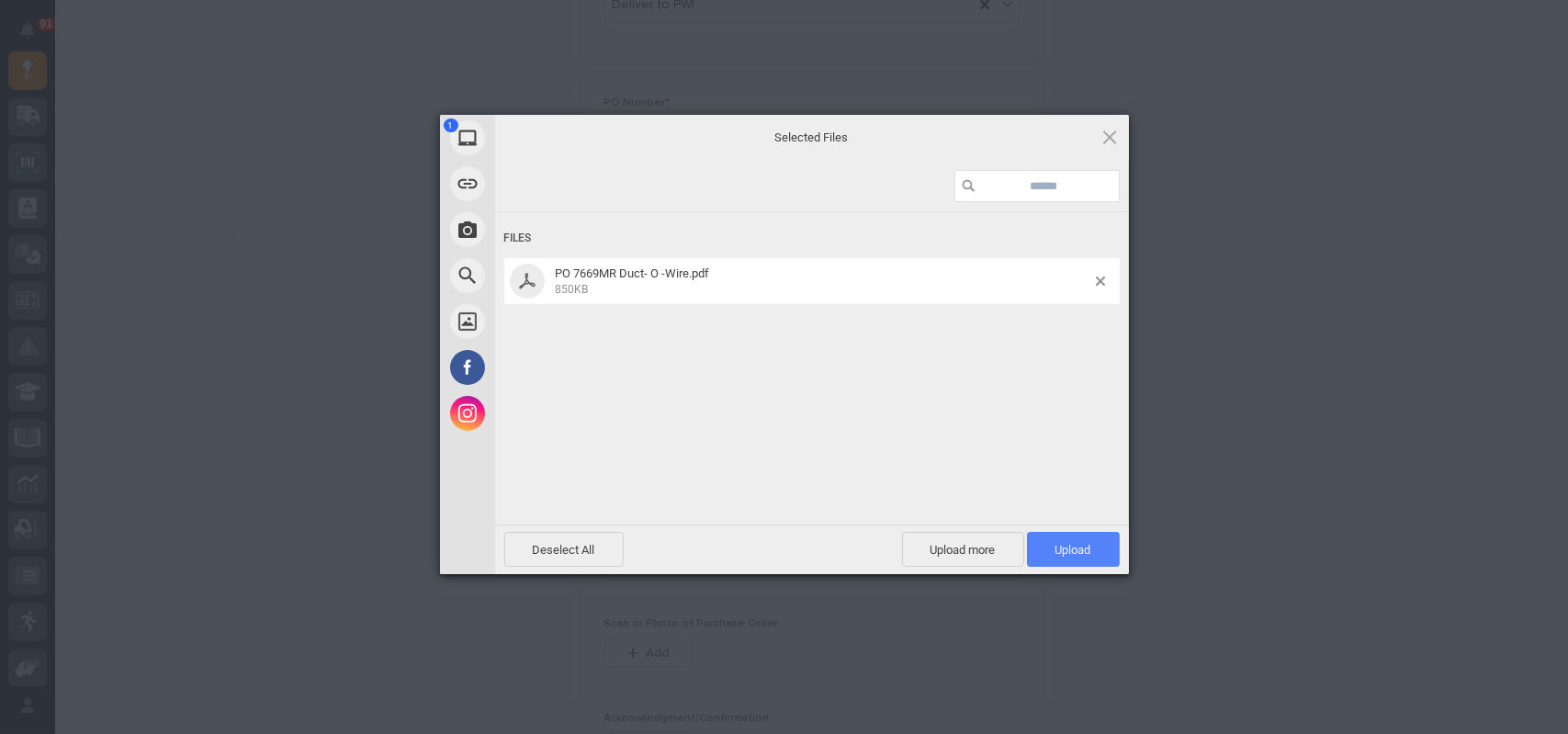
click at [1110, 551] on span "Upload 1" at bounding box center [1073, 549] width 93 height 35
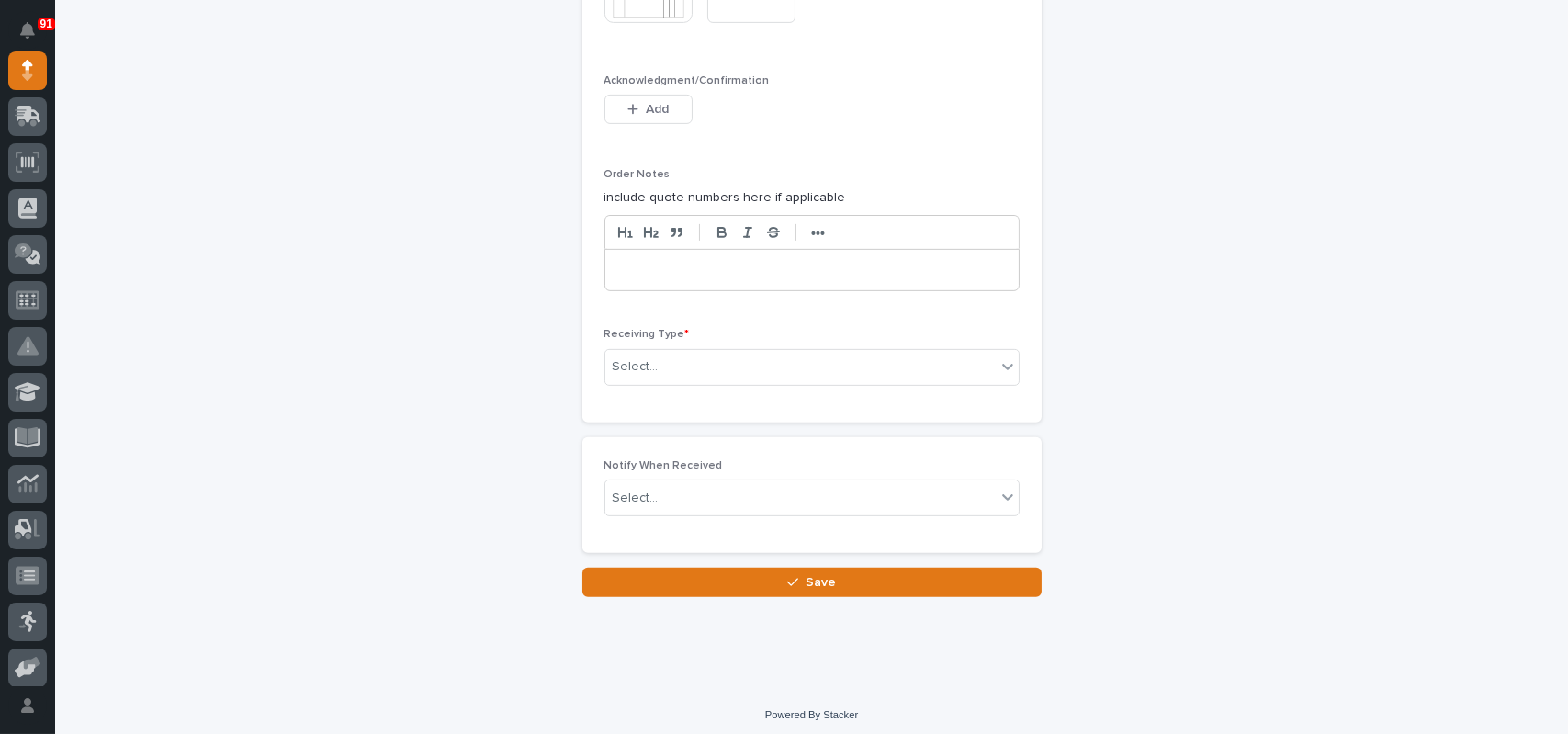
scroll to position [1534, 0]
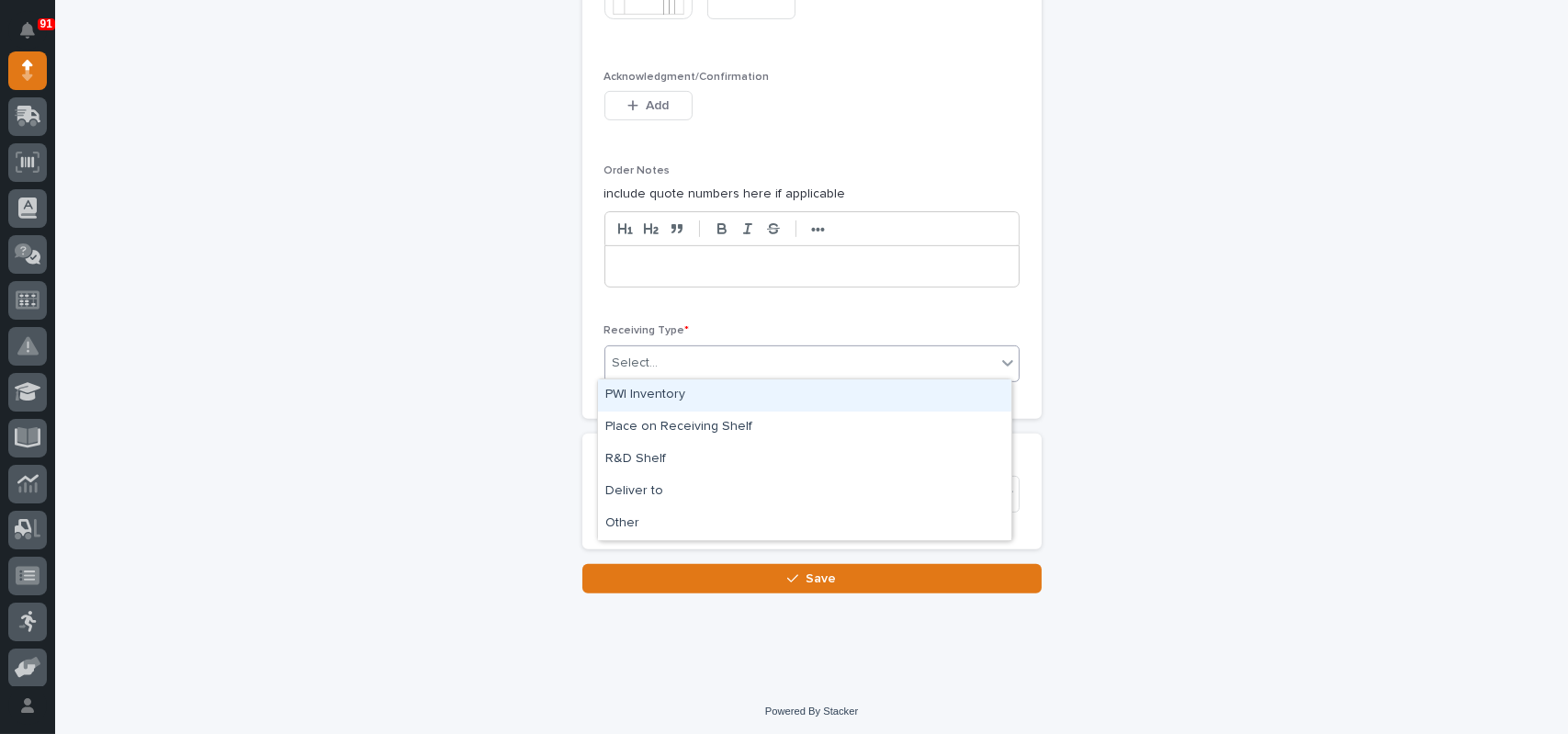
click at [651, 348] on div "Select..." at bounding box center [800, 362] width 390 height 30
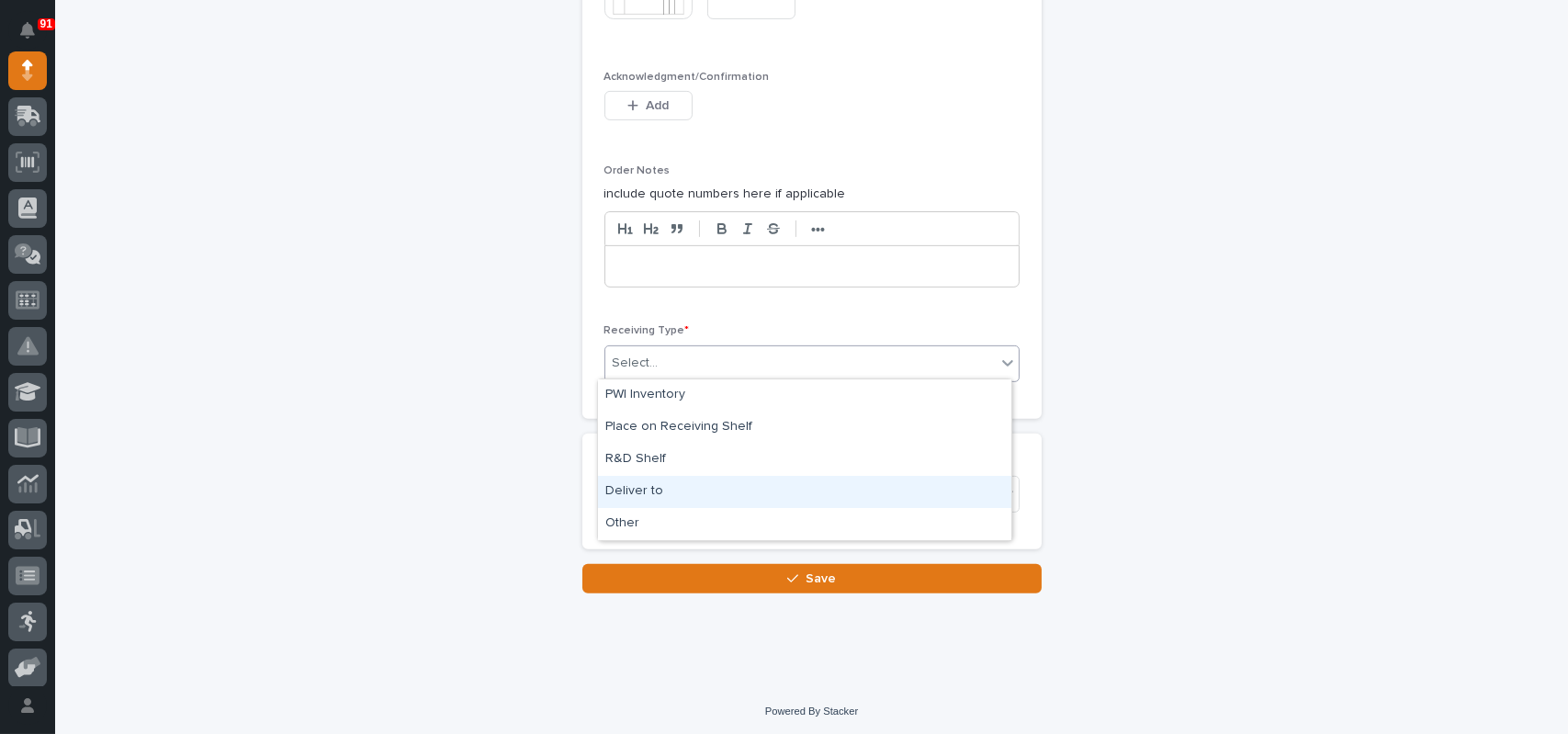
click at [621, 476] on div "Deliver to" at bounding box center [804, 491] width 414 height 32
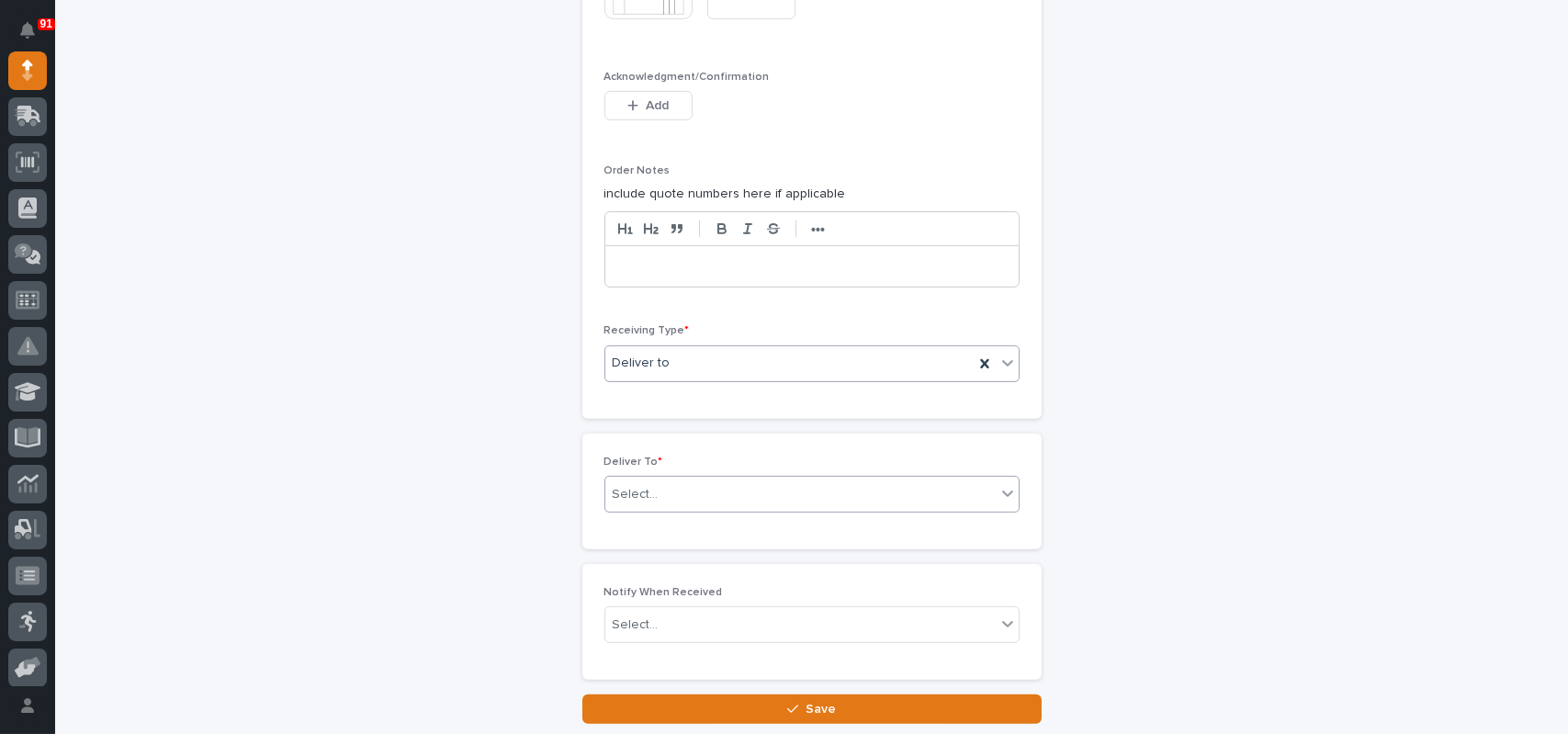
click at [646, 485] on div "Select..." at bounding box center [635, 495] width 46 height 19
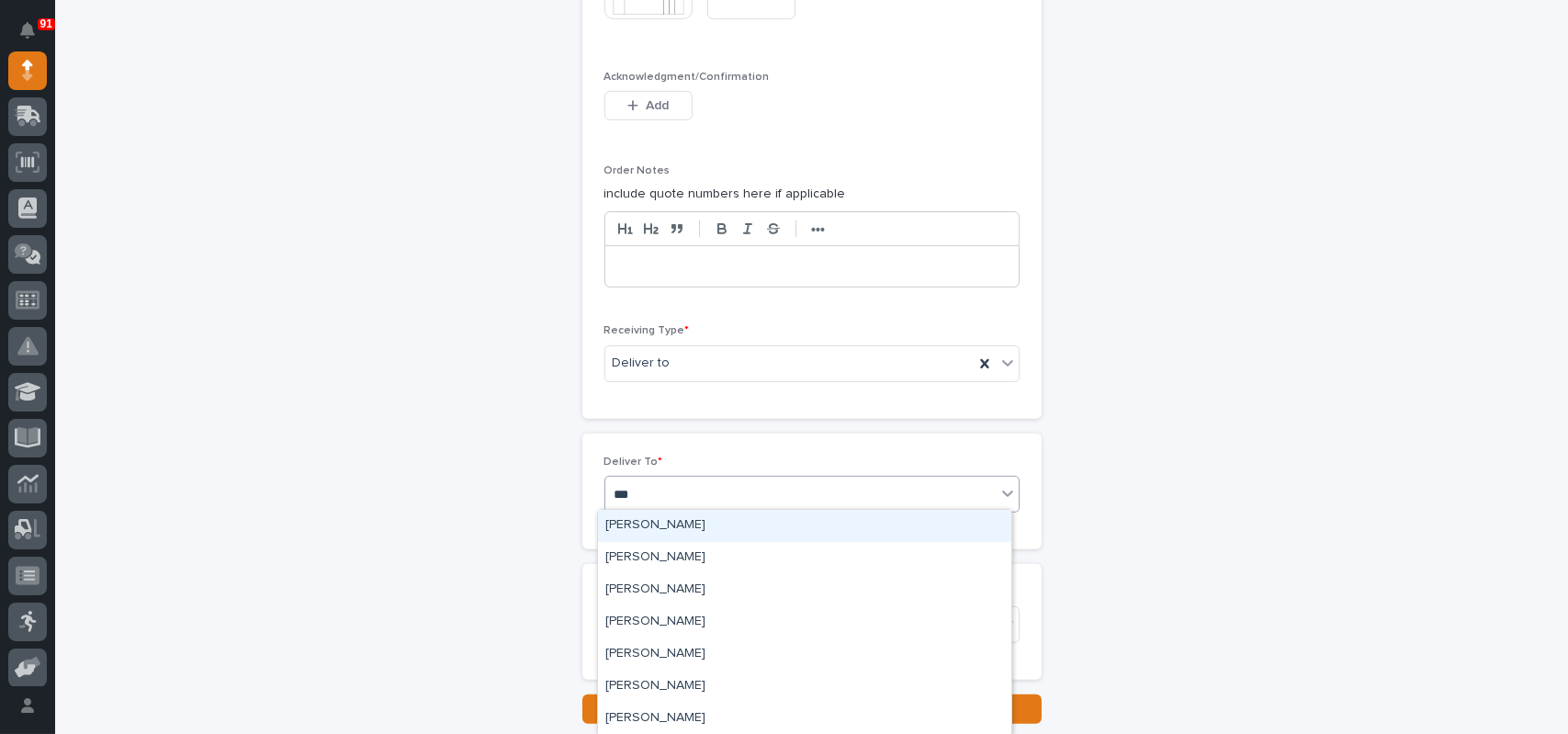
type input "****"
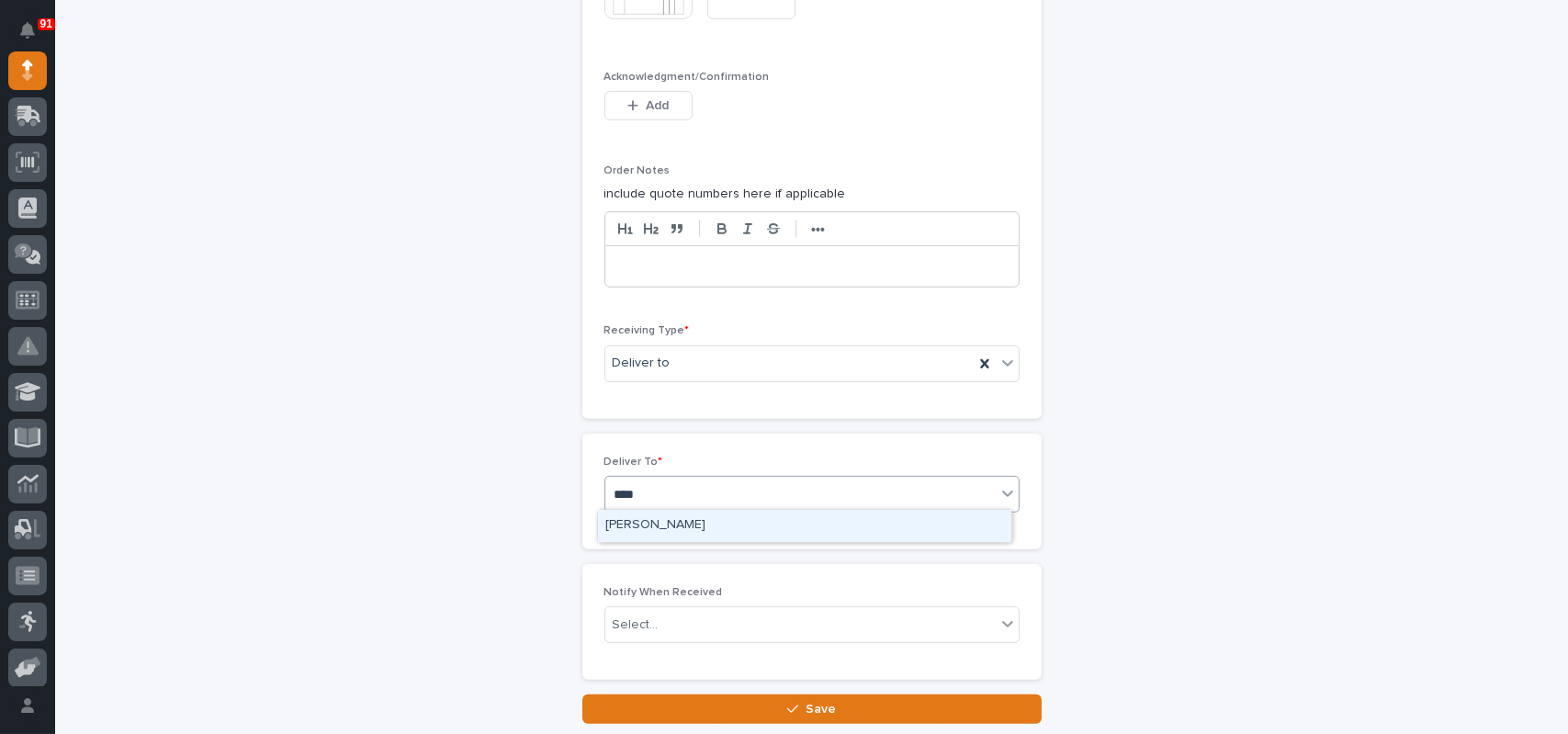
click at [651, 521] on div "Marc Rader" at bounding box center [804, 525] width 414 height 32
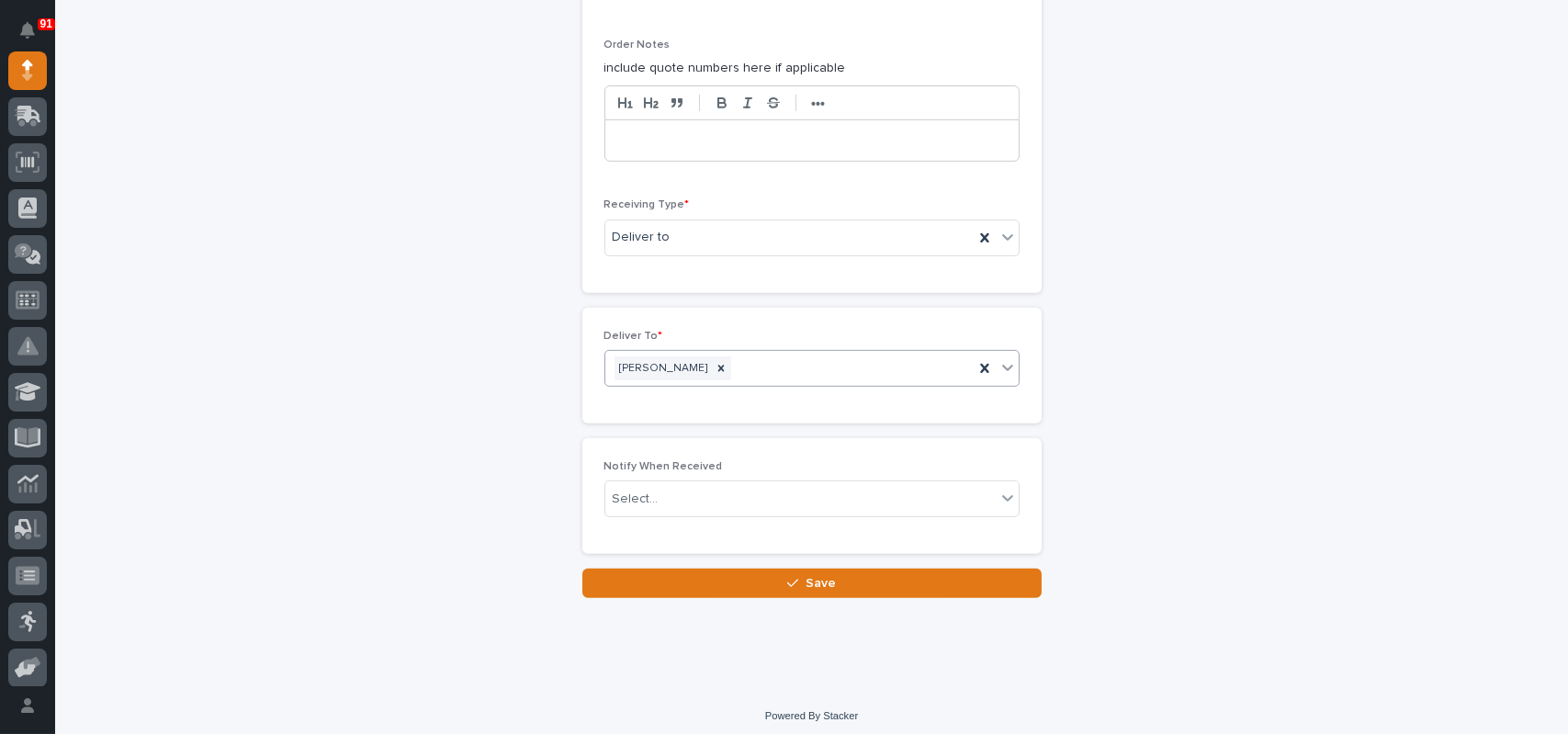
scroll to position [1665, 0]
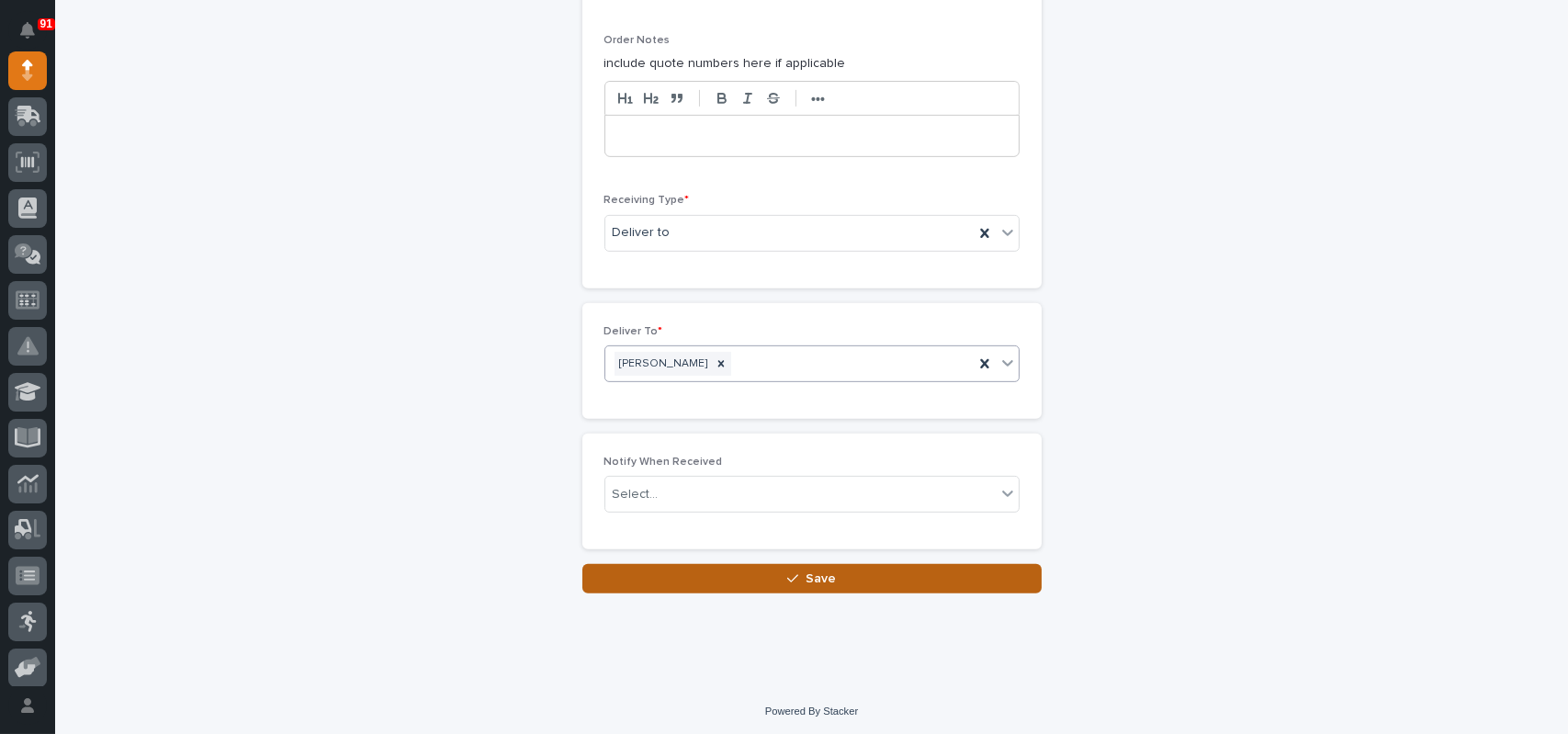
click at [755, 568] on button "Save" at bounding box center [812, 578] width 459 height 29
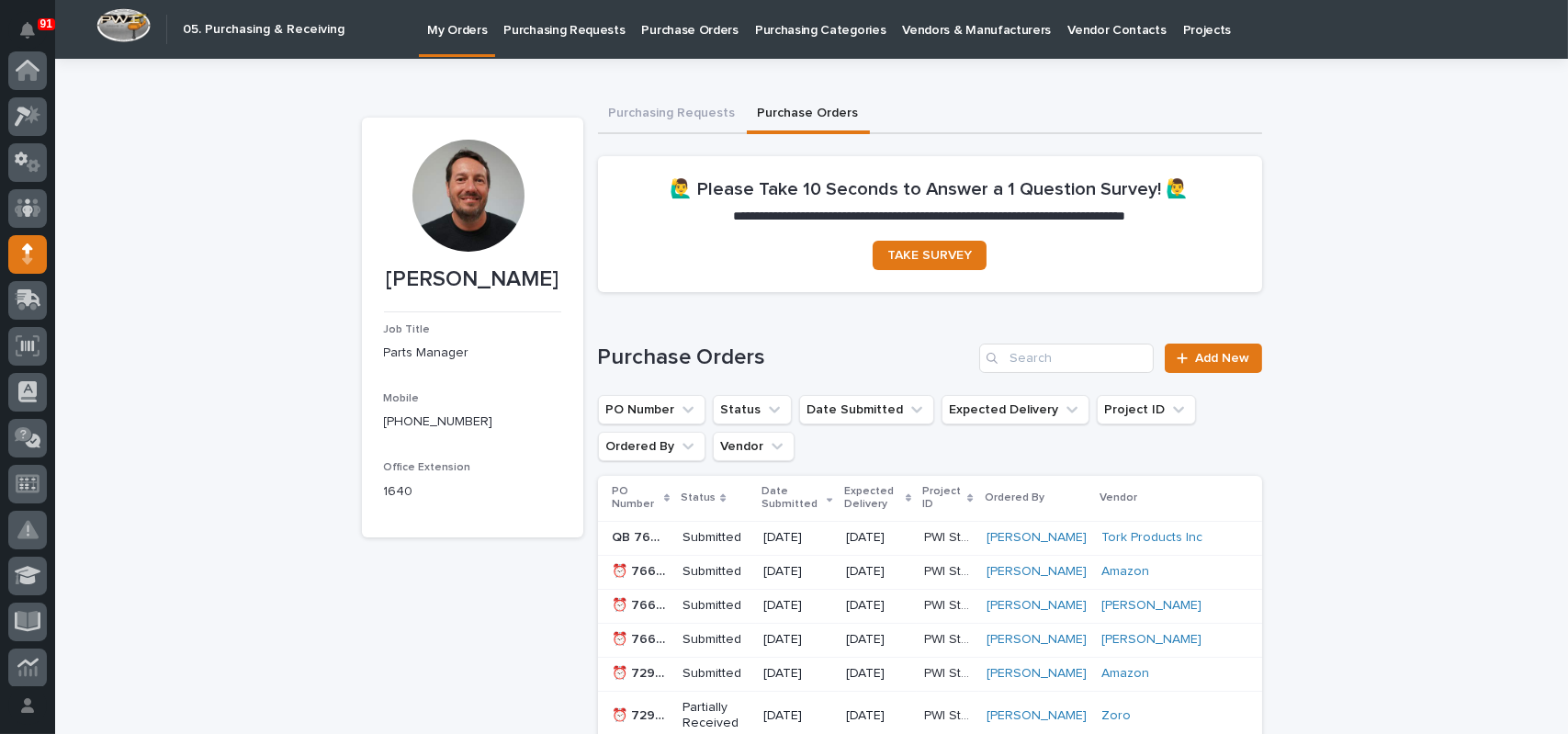
scroll to position [184, 0]
